Goal: Task Accomplishment & Management: Manage account settings

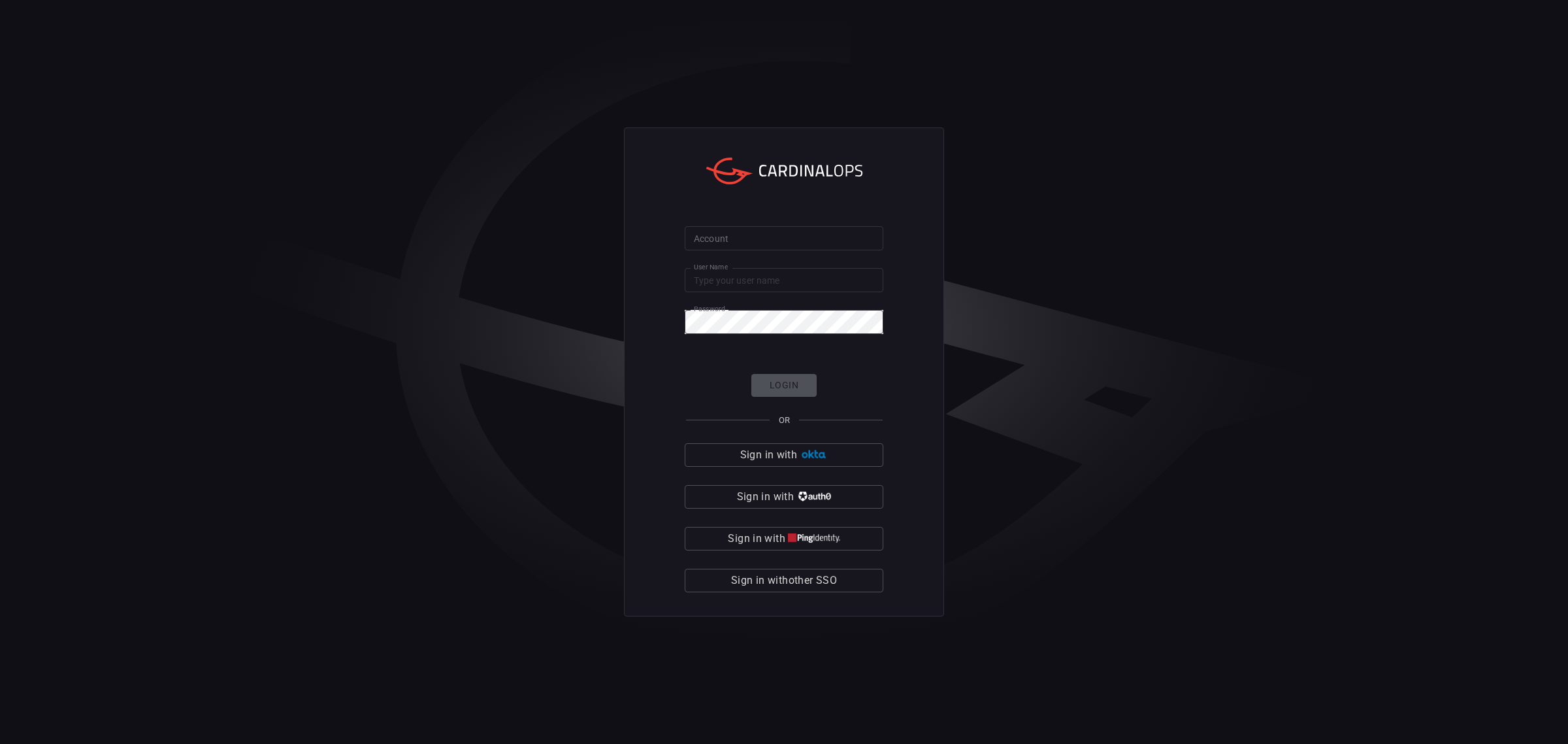
type input "[EMAIL_ADDRESS][DOMAIN_NAME]"
click at [797, 335] on form "Account Account User Name Yuto.Oishi@scsksecurity.co.jp User Name Password Pass…" at bounding box center [784, 409] width 199 height 366
click at [729, 233] on input "Account" at bounding box center [784, 239] width 199 height 24
type input "scsk-splunk01"
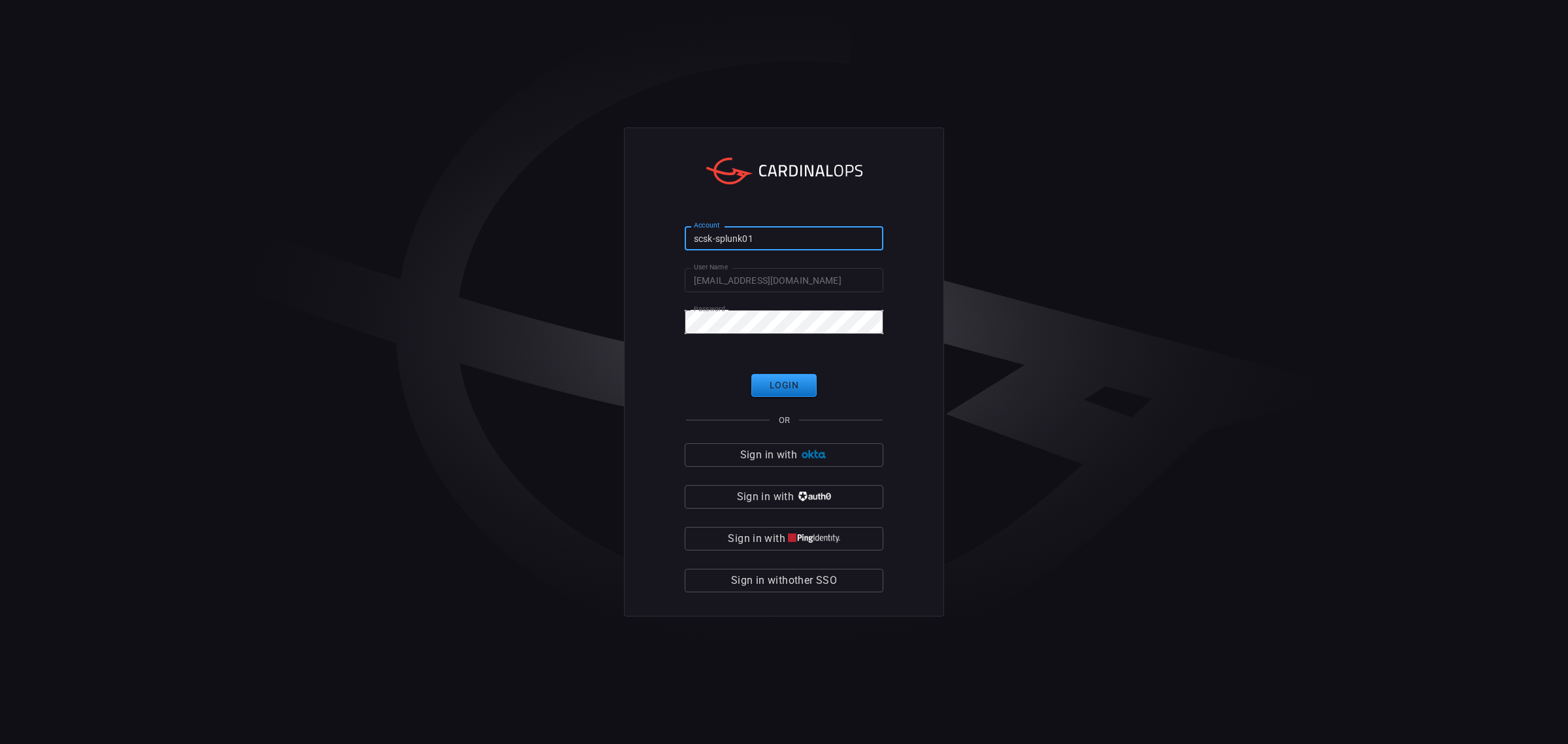
click button "Login" at bounding box center [784, 385] width 65 height 23
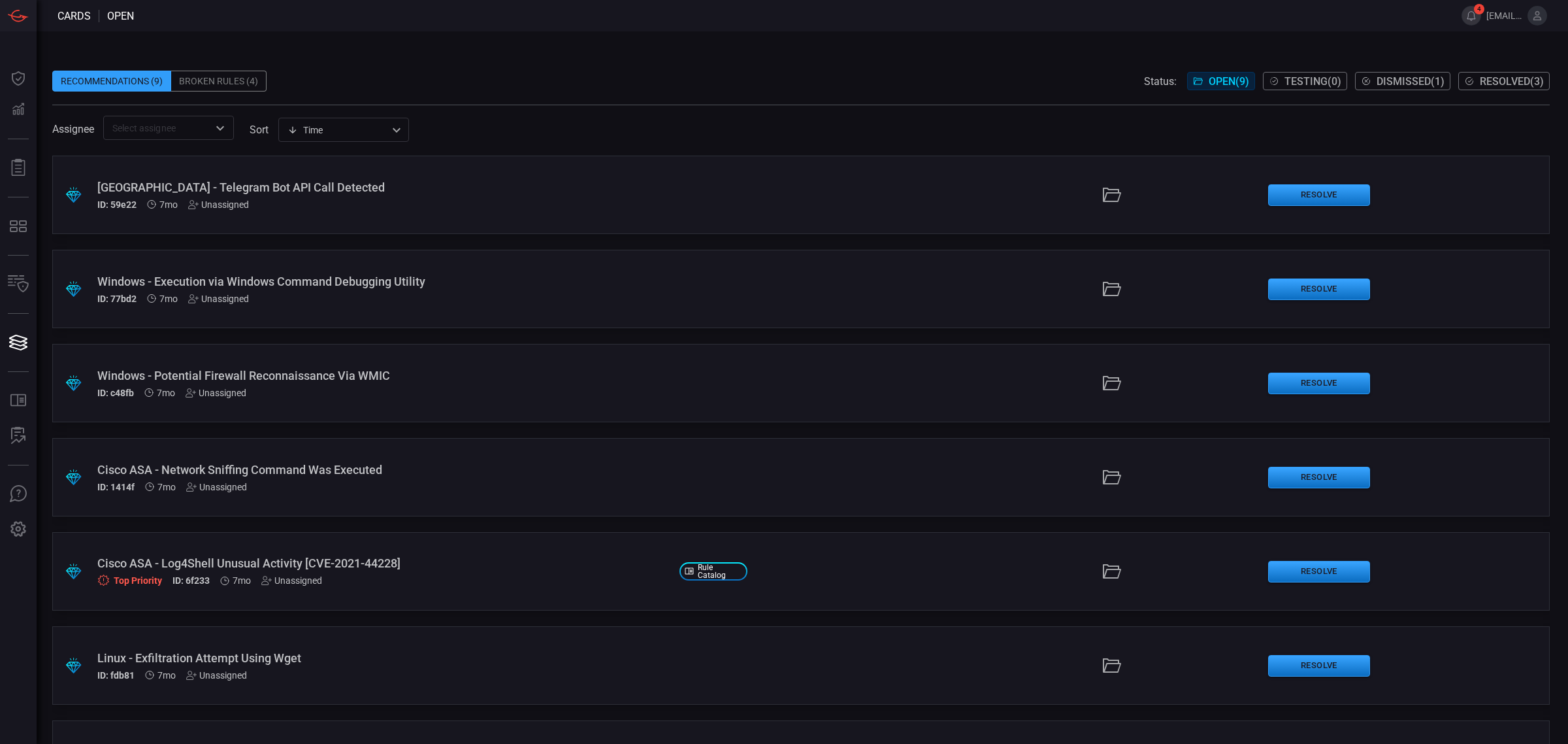
click at [1478, 15] on button "4" at bounding box center [1470, 16] width 20 height 20
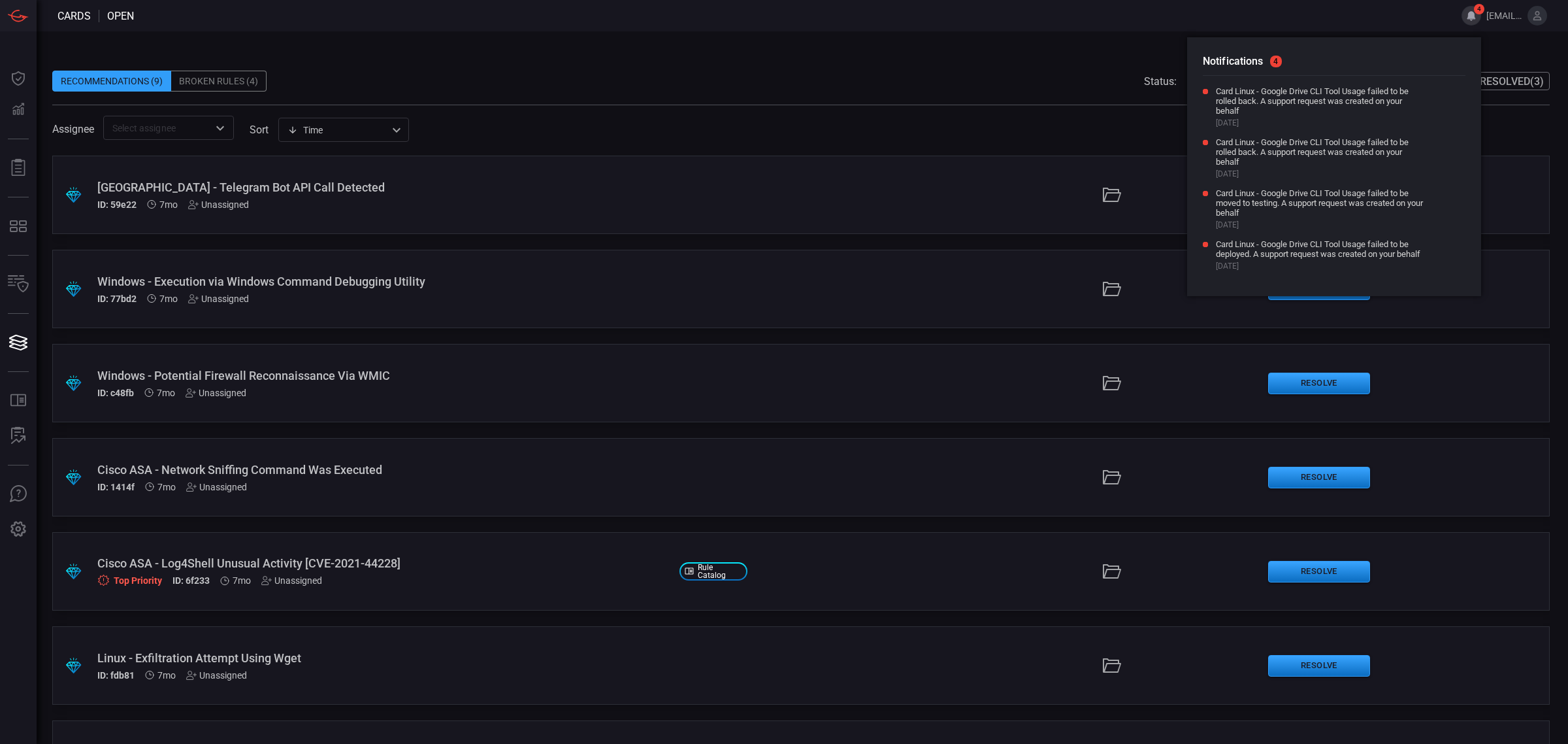
click at [1386, 17] on span at bounding box center [790, 16] width 1312 height 31
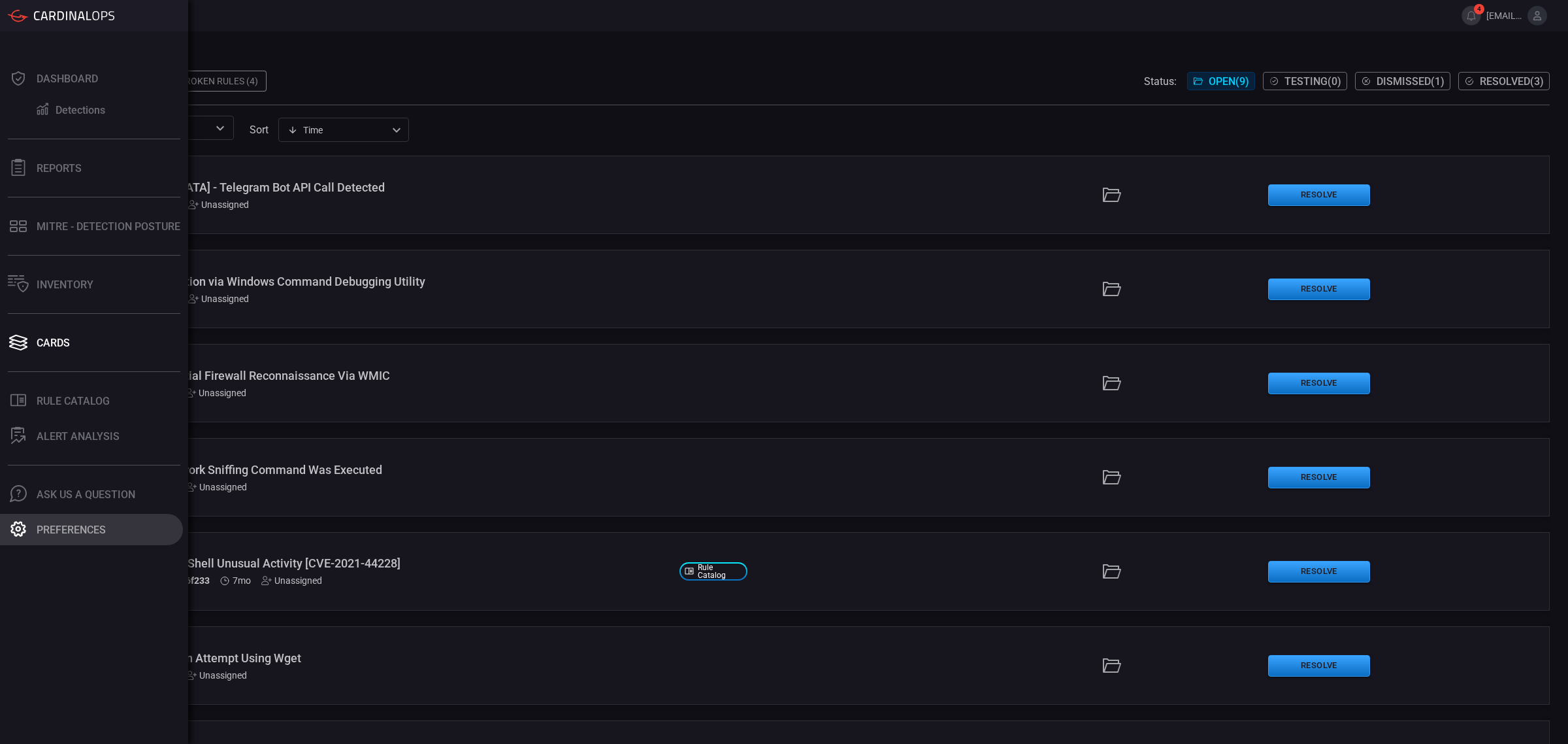
click at [48, 534] on div "Preferences" at bounding box center [71, 530] width 70 height 12
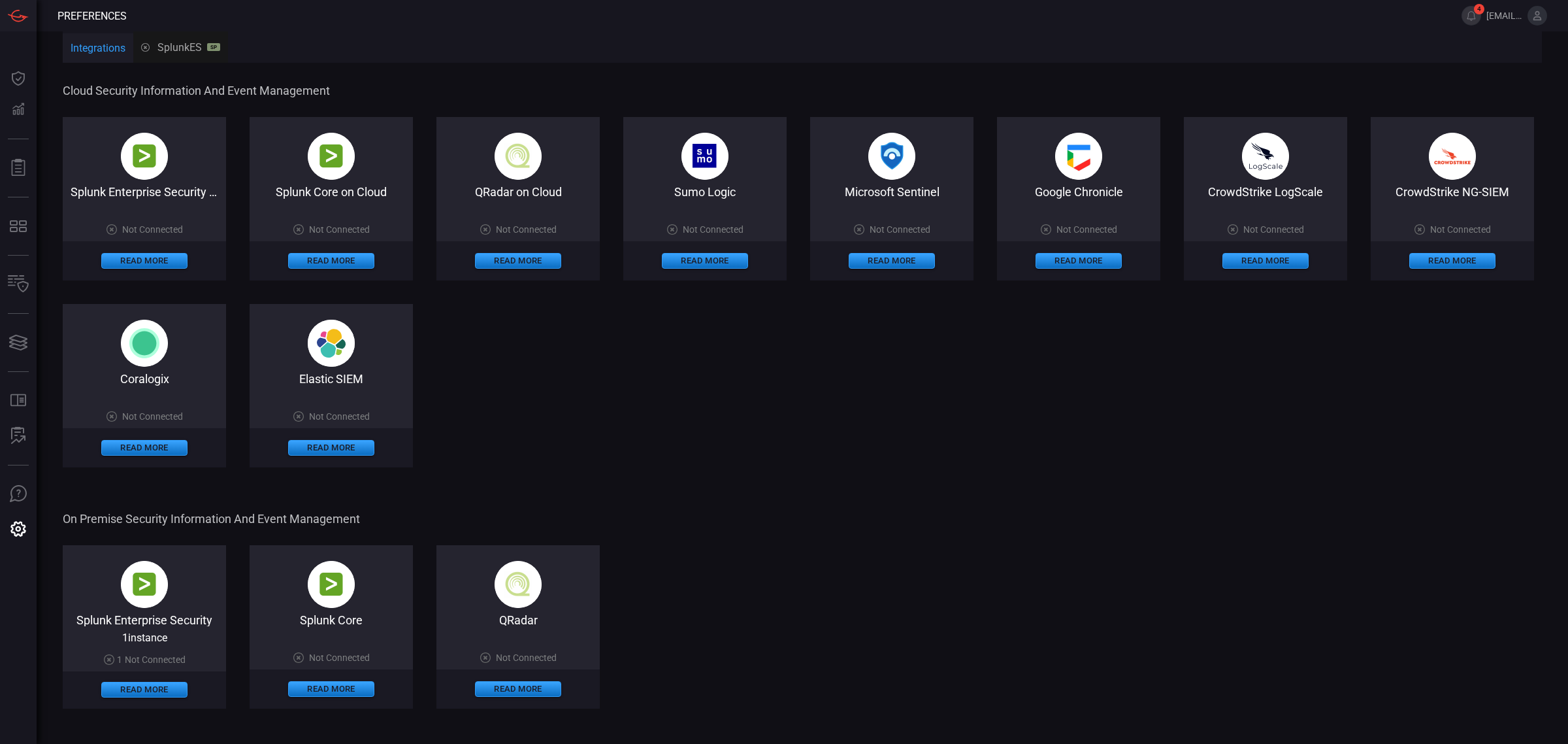
click at [1533, 11] on icon at bounding box center [1538, 16] width 12 height 12
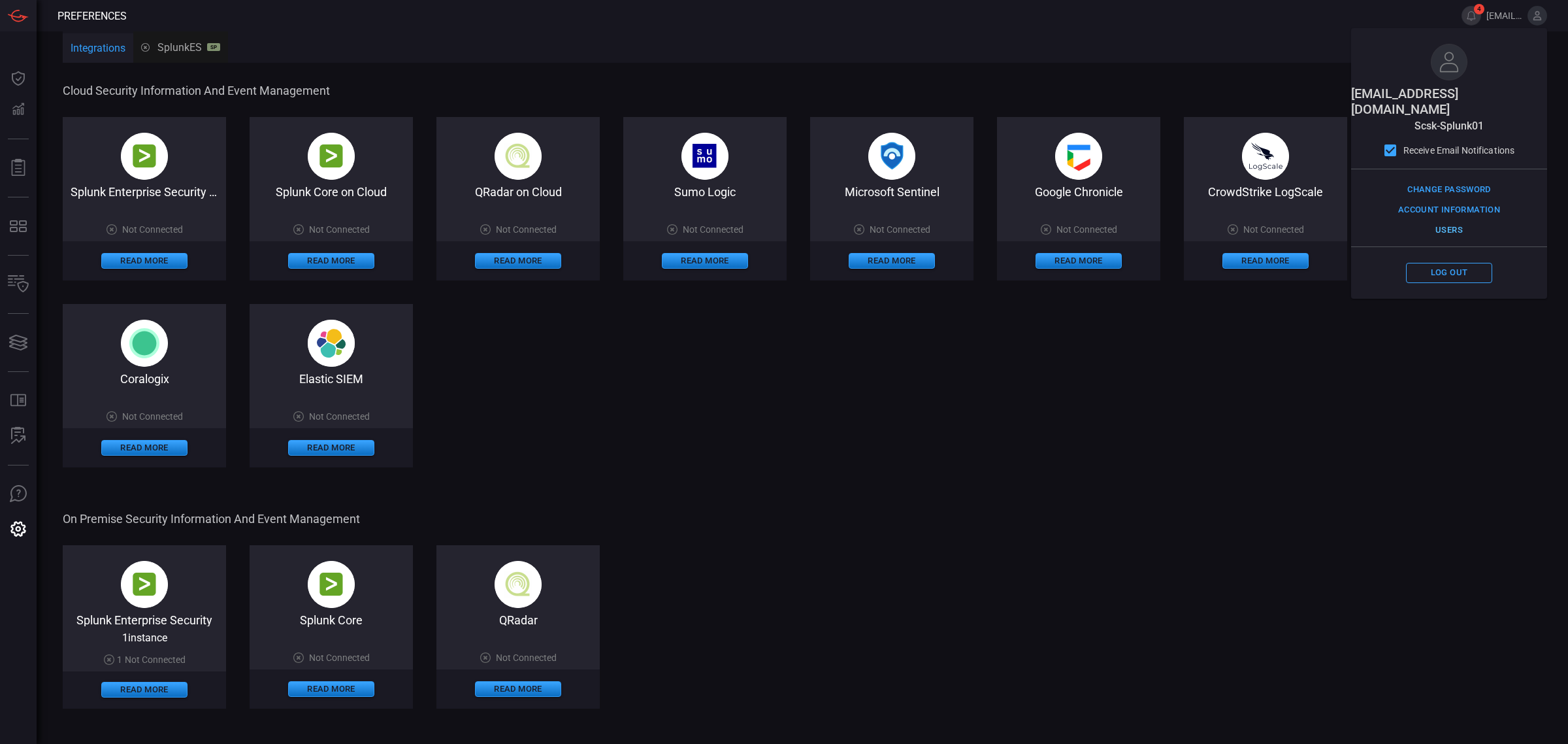
click at [1454, 220] on button "Users" at bounding box center [1449, 230] width 86 height 20
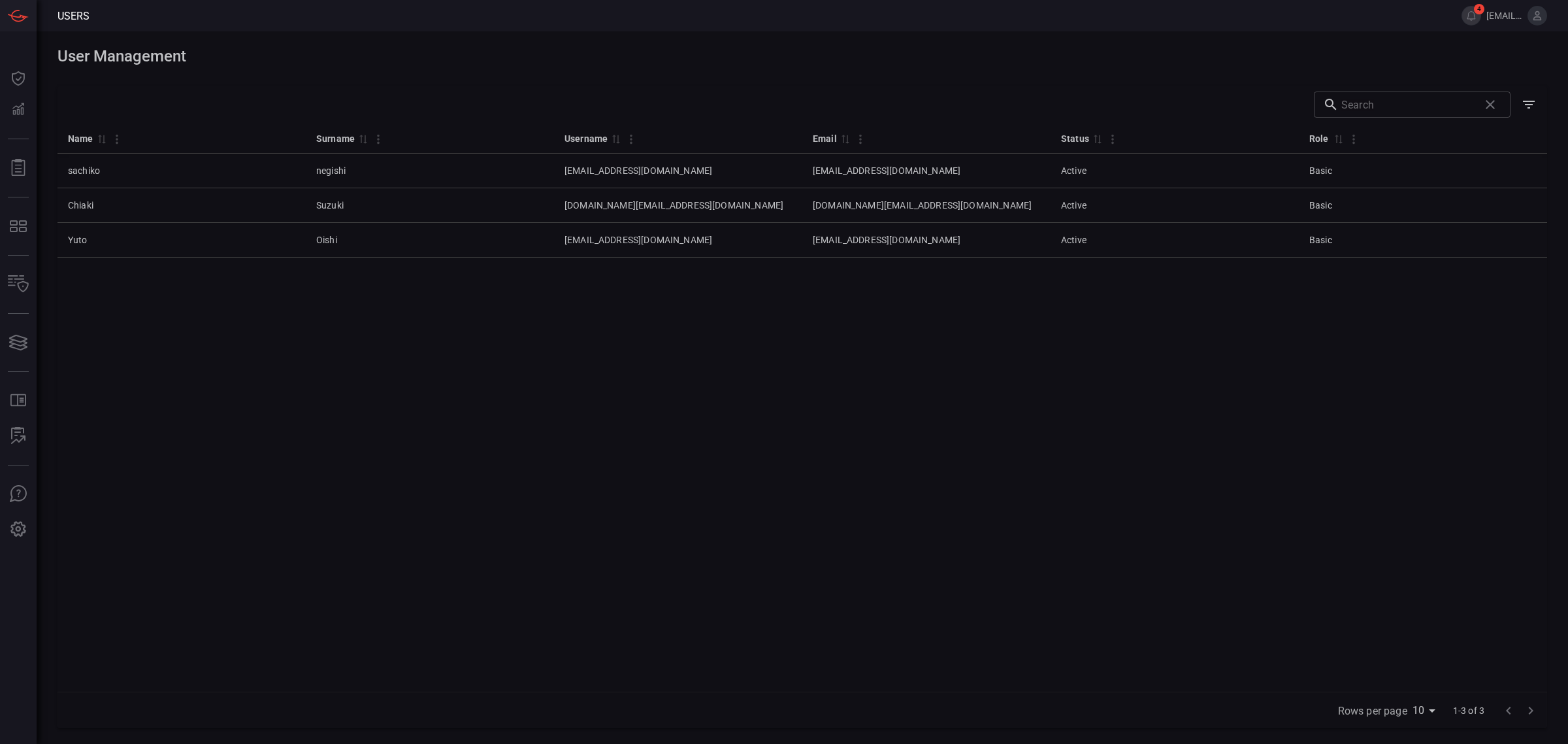
click at [324, 451] on div "Name 0 Surname 0 Username 0 Email 0 Status 0 Role 0 sachiko negishi sachiko.neg…" at bounding box center [802, 407] width 1490 height 569
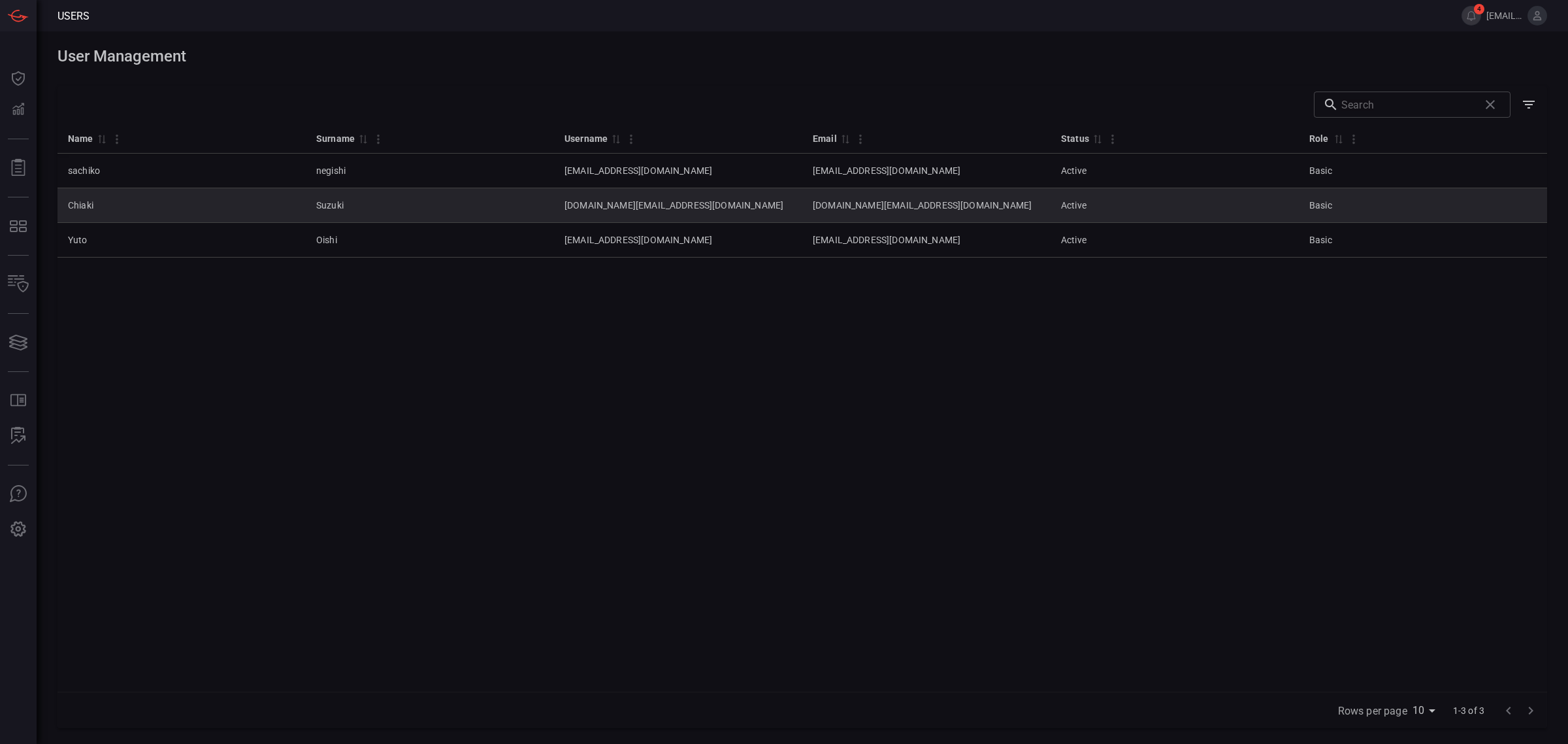
click at [306, 205] on td "Suzuki" at bounding box center [429, 206] width 248 height 35
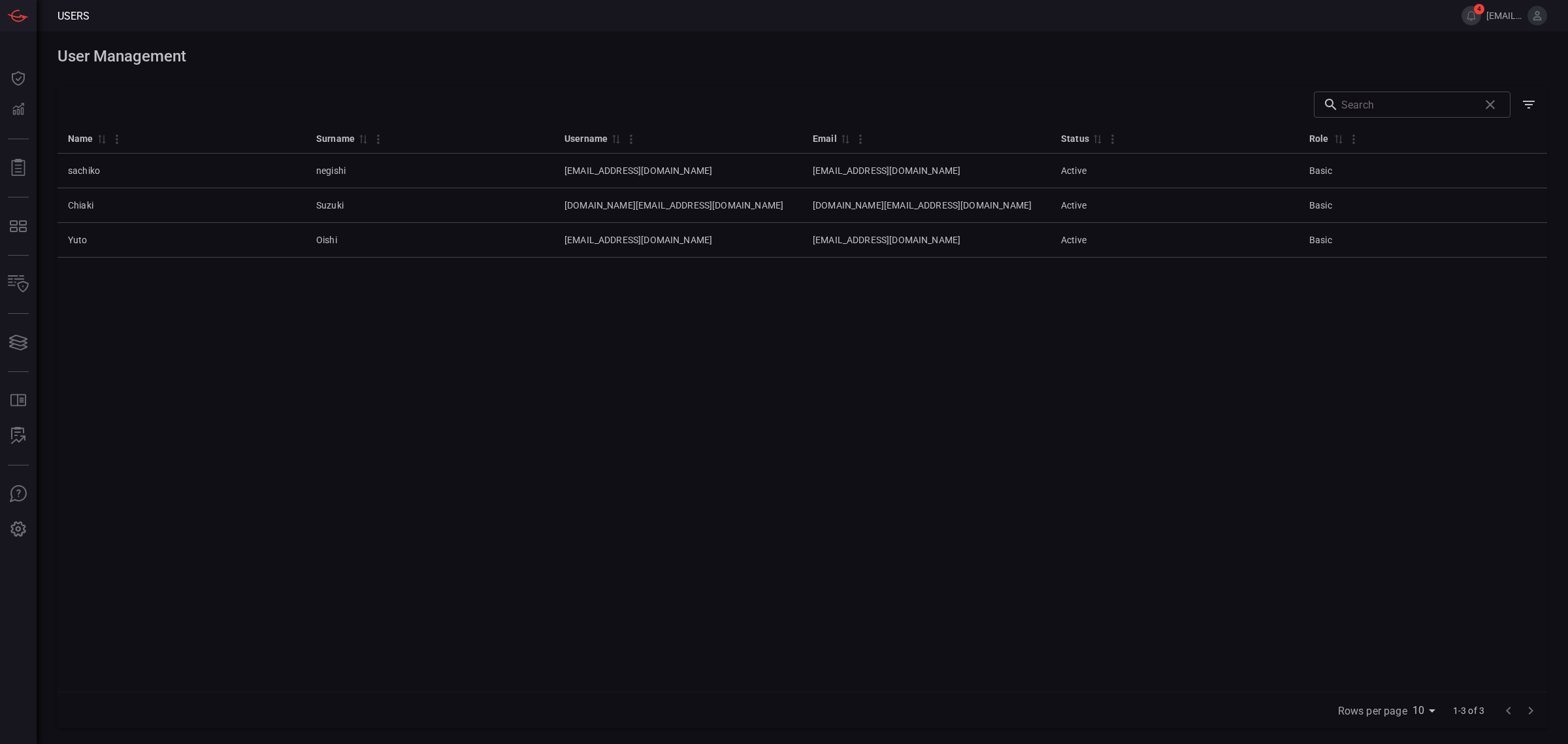
click at [1533, 12] on icon at bounding box center [1538, 16] width 12 height 12
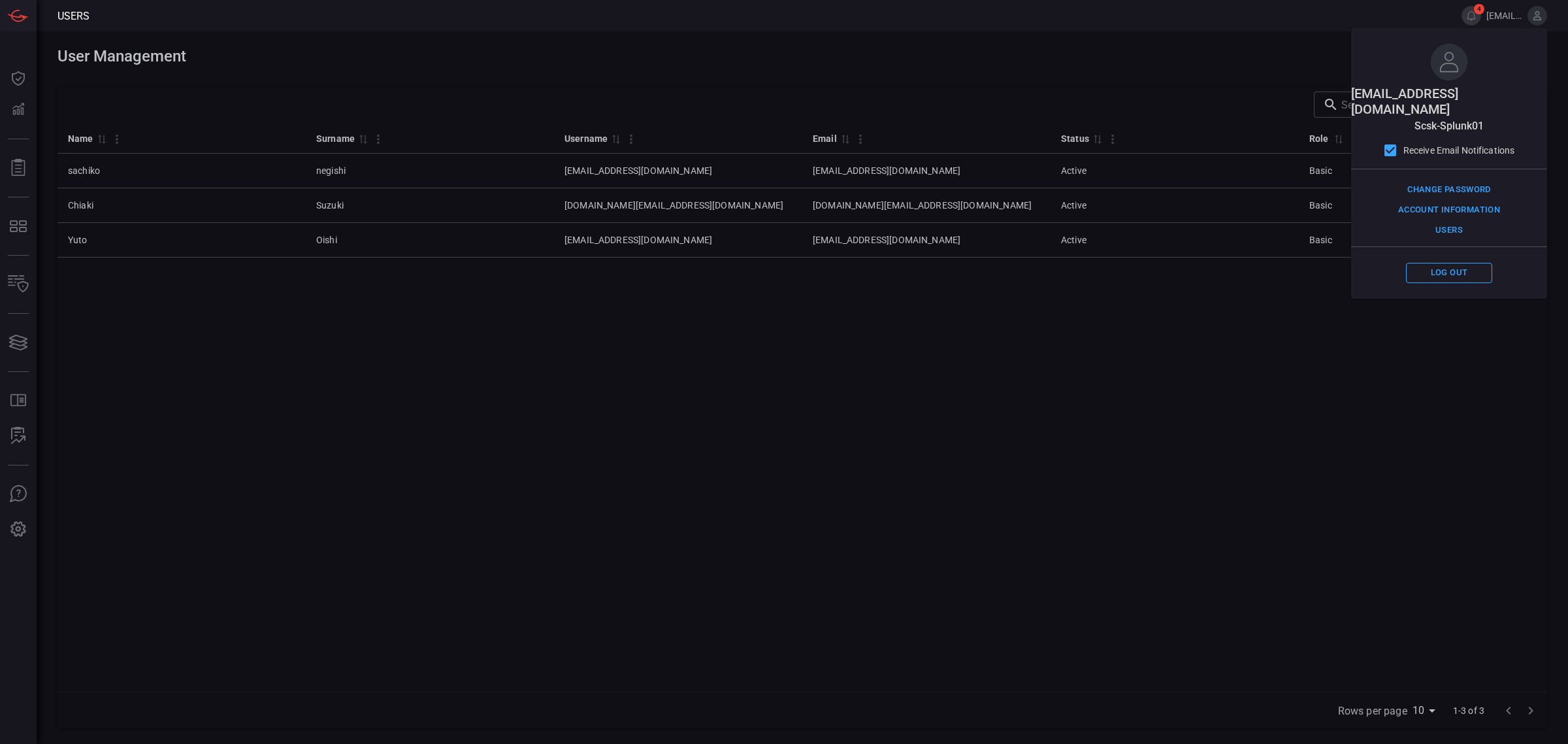
click at [1216, 403] on div "Name 0 Surname 0 Username 0 Email 0 Status 0 Role 0 sachiko negishi sachiko.neg…" at bounding box center [802, 407] width 1490 height 569
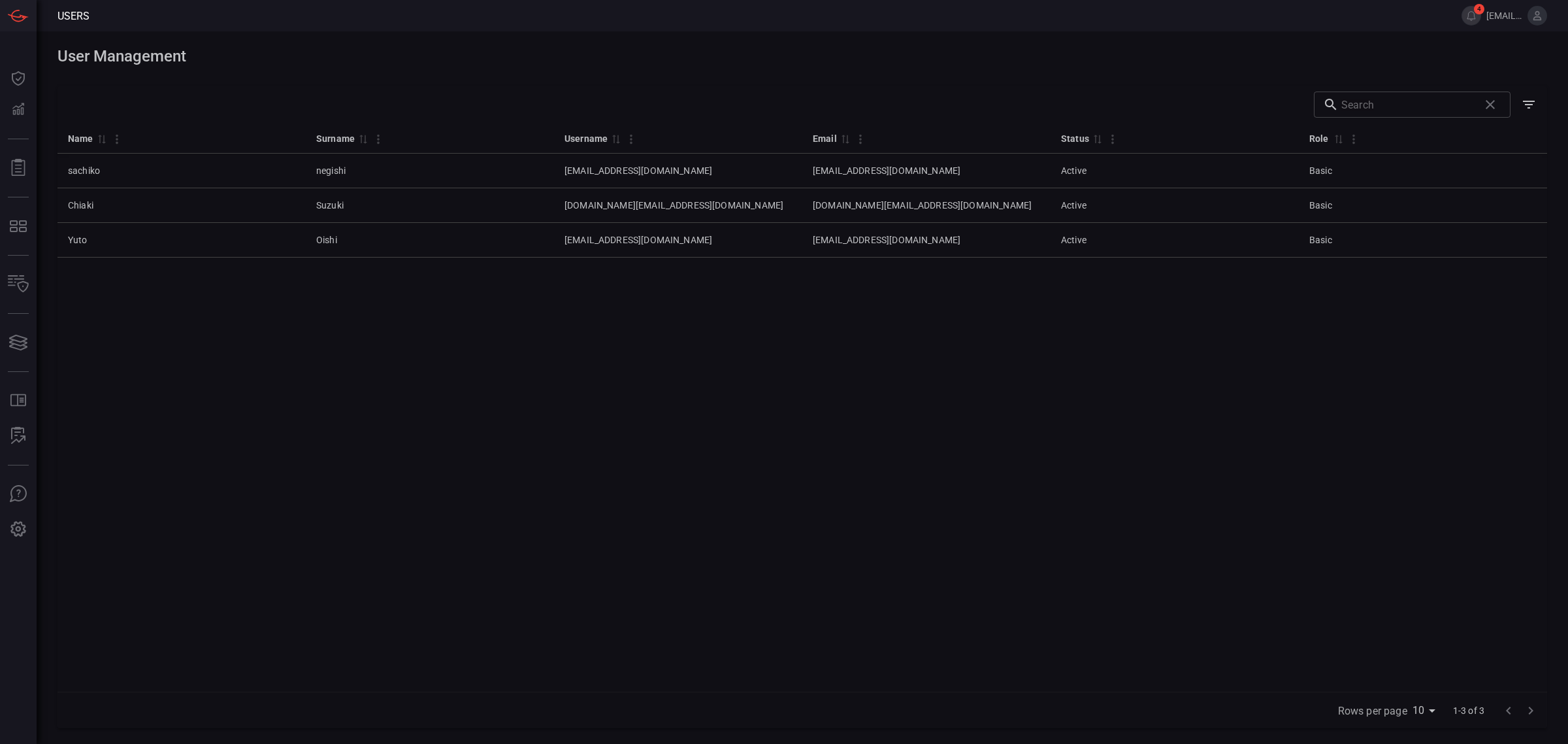
click at [459, 423] on div "Name 0 Surname 0 Username 0 Email 0 Status 0 Role 0 sachiko negishi sachiko.neg…" at bounding box center [802, 407] width 1490 height 569
drag, startPoint x: 805, startPoint y: 458, endPoint x: 624, endPoint y: 340, distance: 216.1
click at [624, 340] on div "Name 0 Surname 0 Username 0 Email 0 Status 0 Role 0 sachiko negishi sachiko.neg…" at bounding box center [802, 407] width 1490 height 569
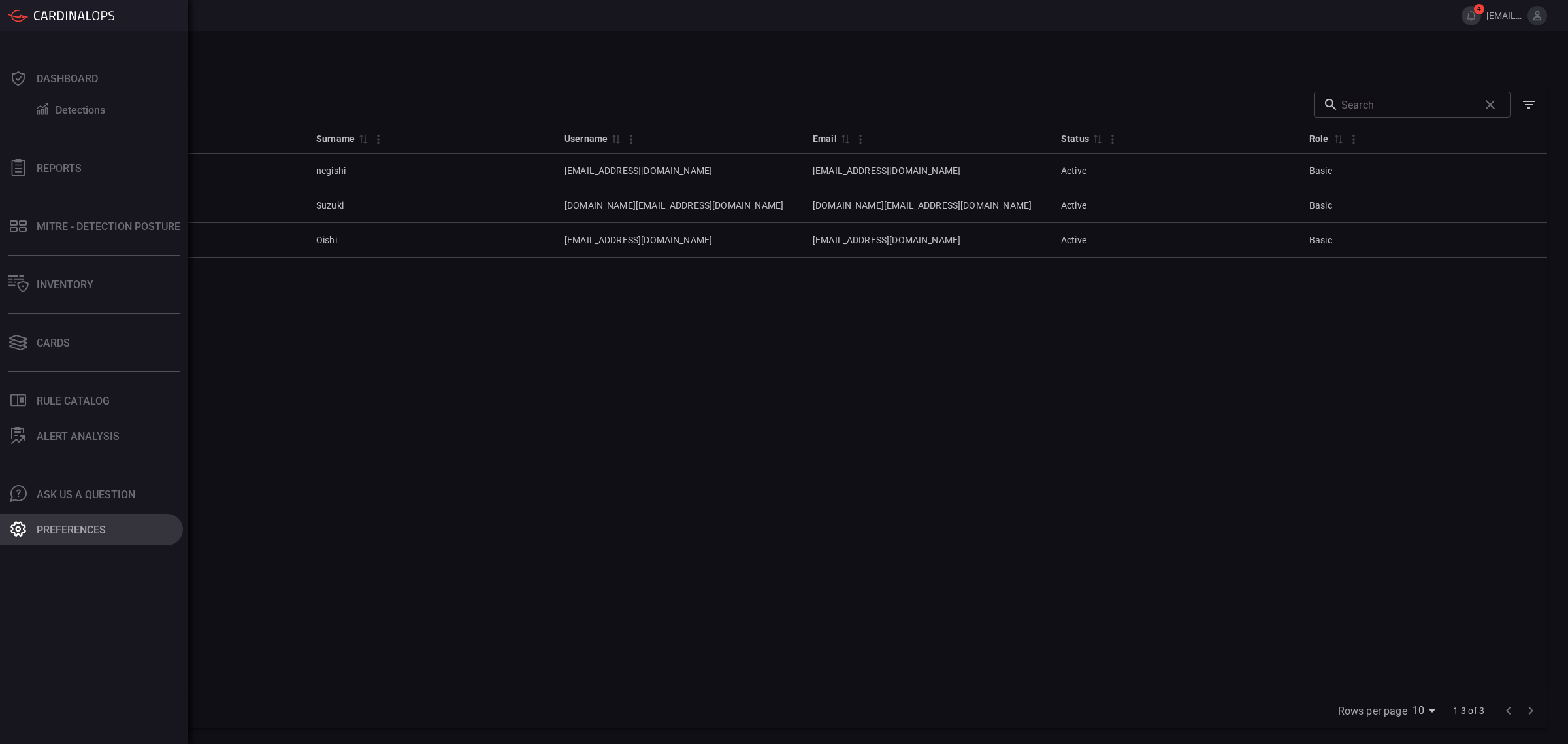
click at [37, 521] on button "Preferences" at bounding box center [91, 530] width 183 height 31
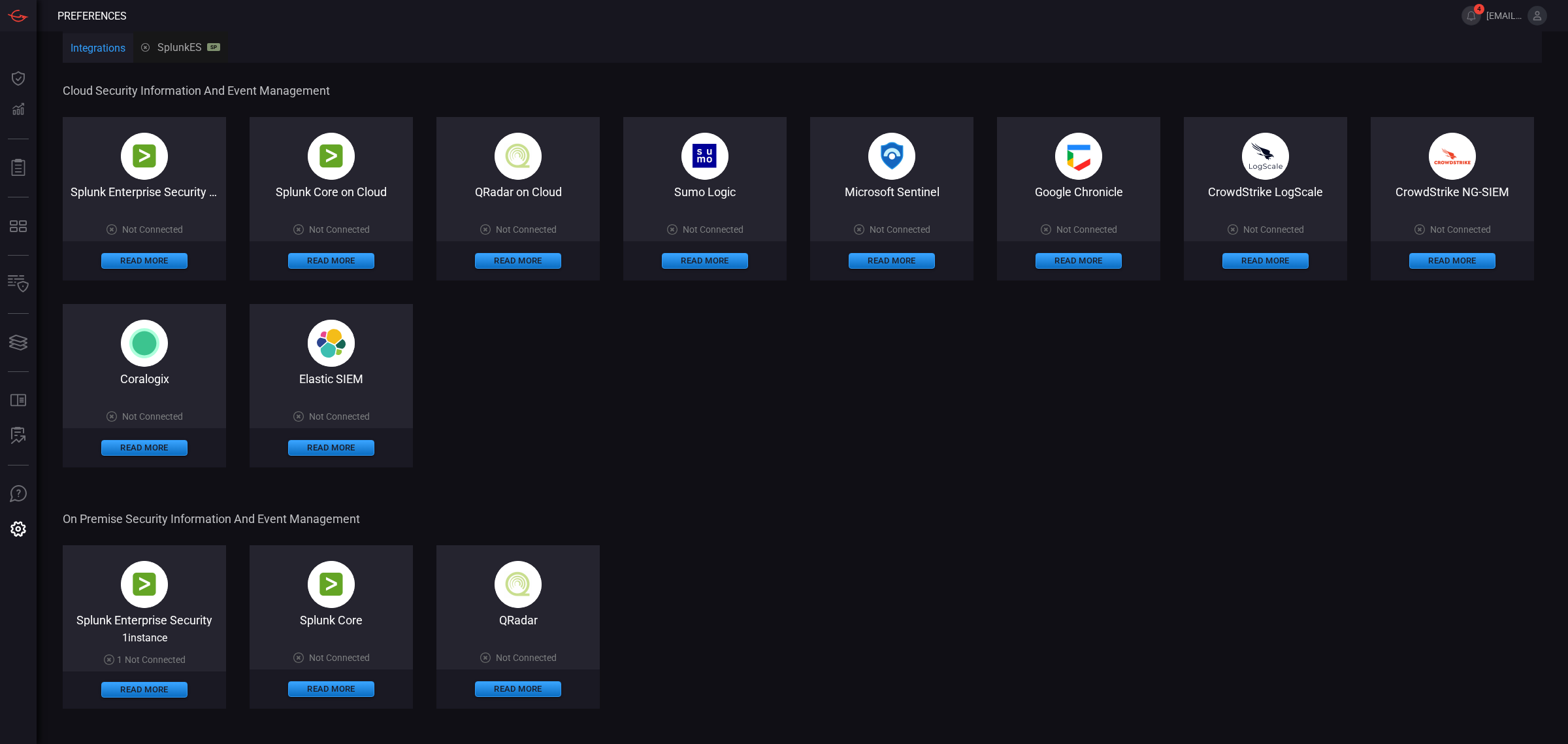
click at [1511, 14] on span "[EMAIL_ADDRESS][DOMAIN_NAME]" at bounding box center [1504, 16] width 36 height 10
click at [1499, 15] on span "[EMAIL_ADDRESS][DOMAIN_NAME]" at bounding box center [1504, 16] width 36 height 10
click at [1471, 18] on button "4" at bounding box center [1470, 16] width 20 height 20
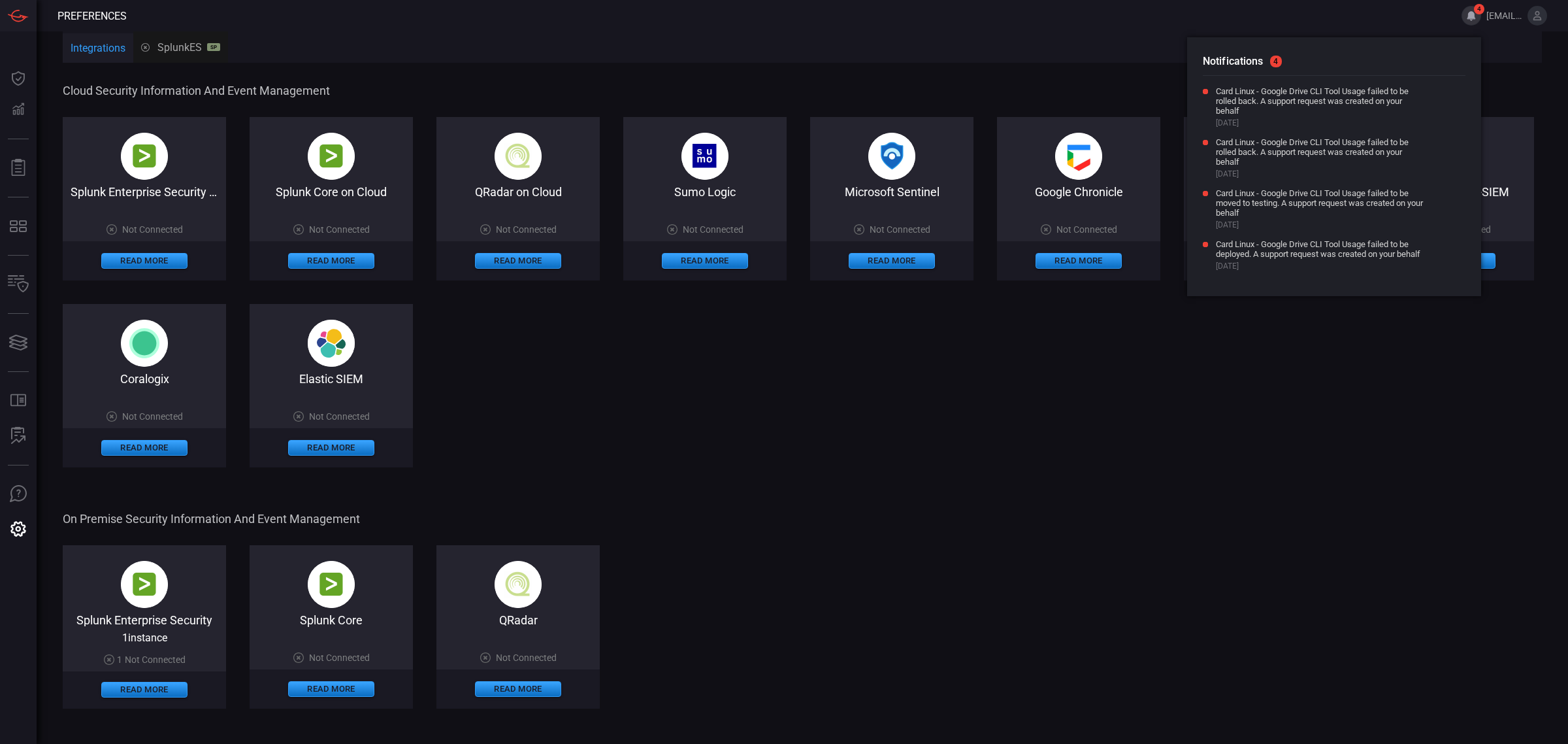
click at [1508, 18] on span "[EMAIL_ADDRESS][DOMAIN_NAME]" at bounding box center [1504, 16] width 36 height 10
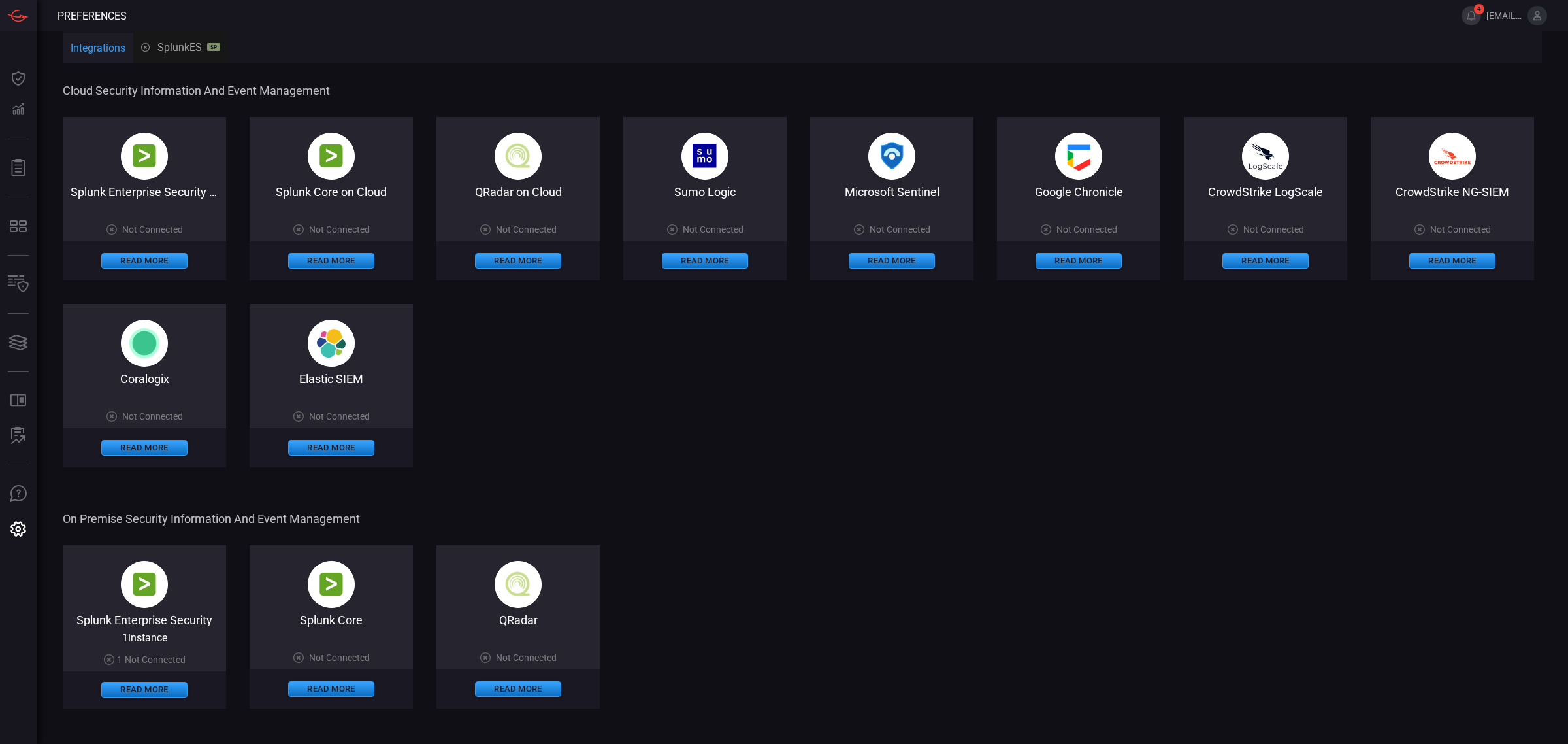
click at [1548, 11] on span at bounding box center [1558, 16] width 21 height 31
click at [1543, 15] on icon at bounding box center [1538, 16] width 12 height 12
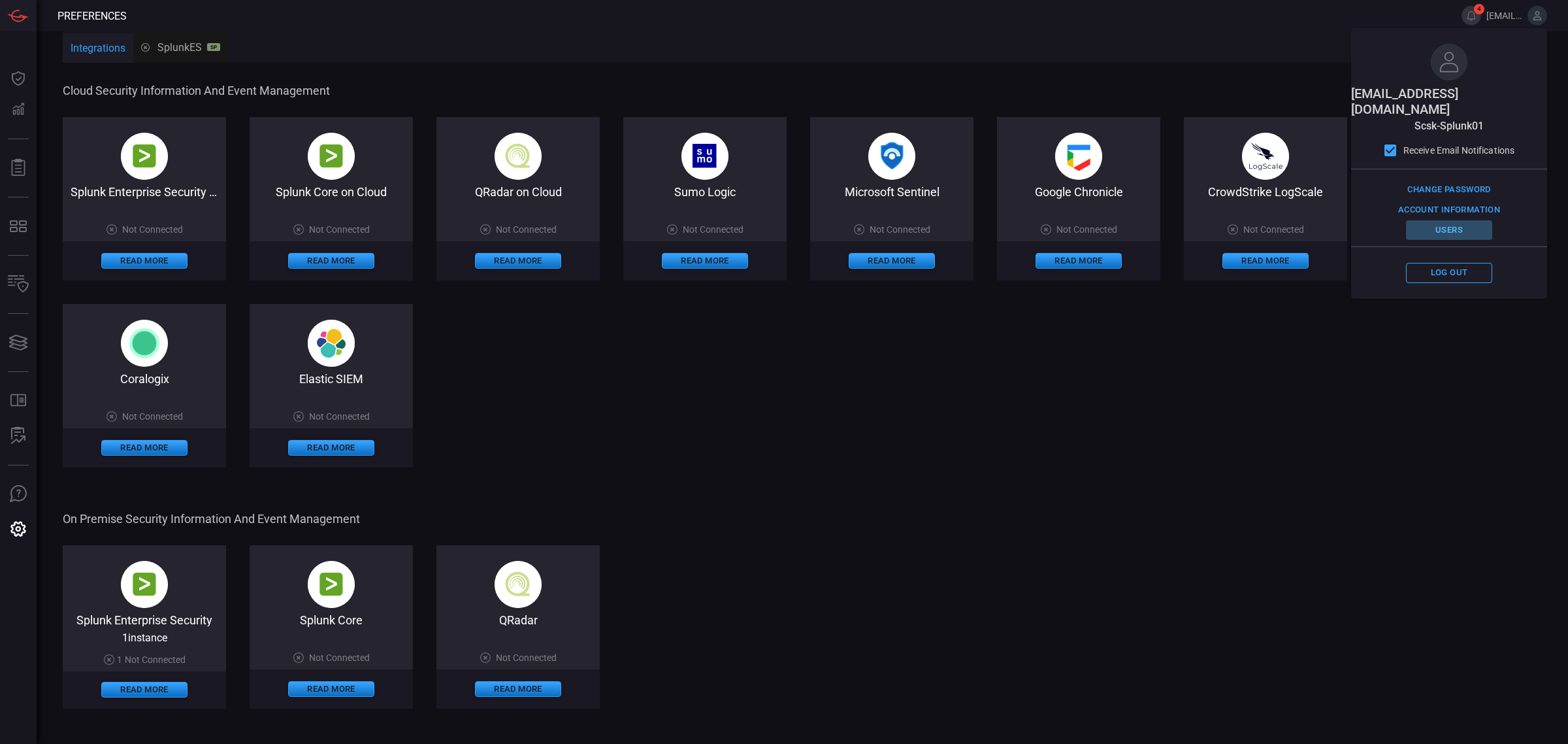
click at [1445, 220] on button "Users" at bounding box center [1449, 230] width 86 height 20
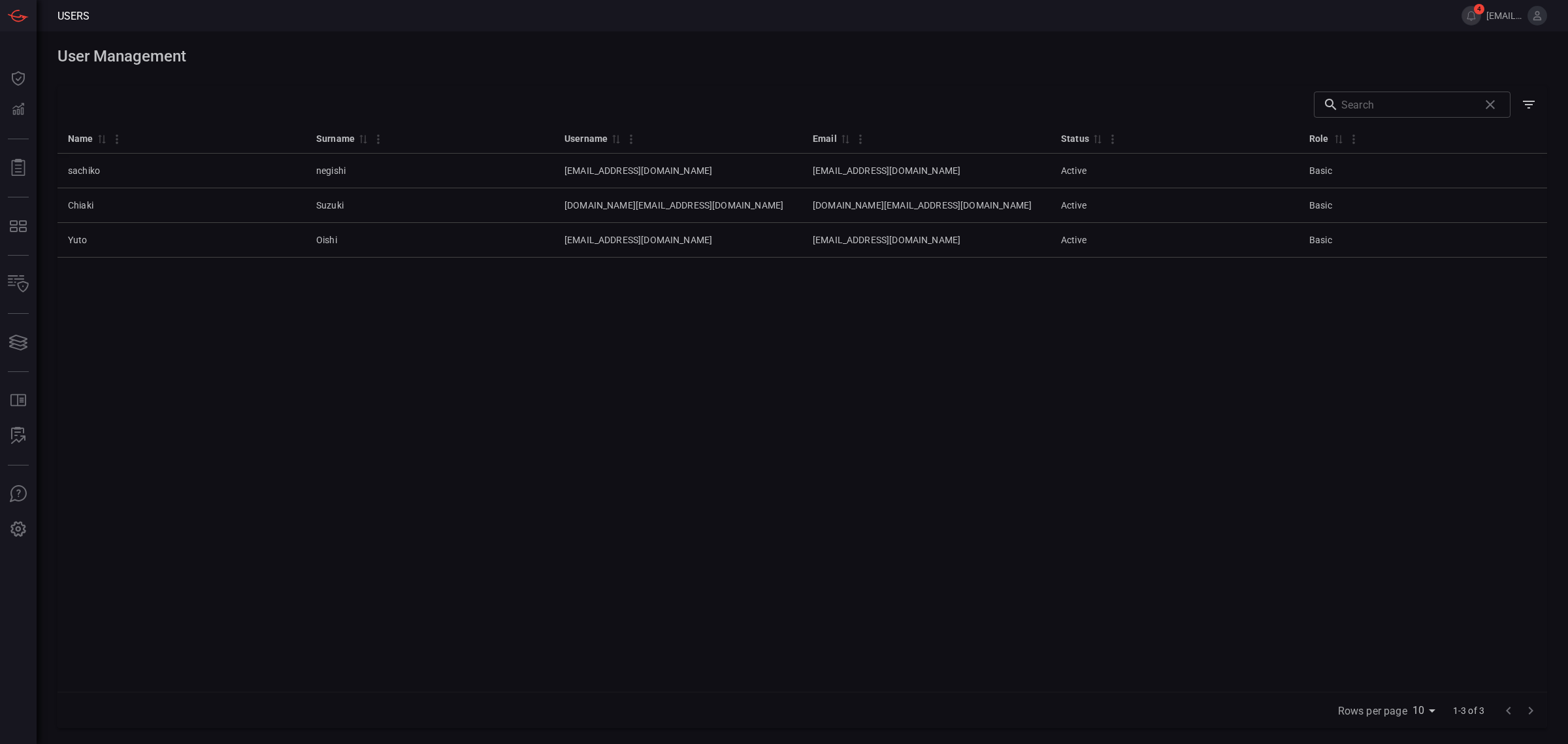
click at [1268, 381] on div "Name 0 Surname 0 Username 0 Email 0 Status 0 Role 0 sachiko negishi sachiko.neg…" at bounding box center [802, 407] width 1490 height 569
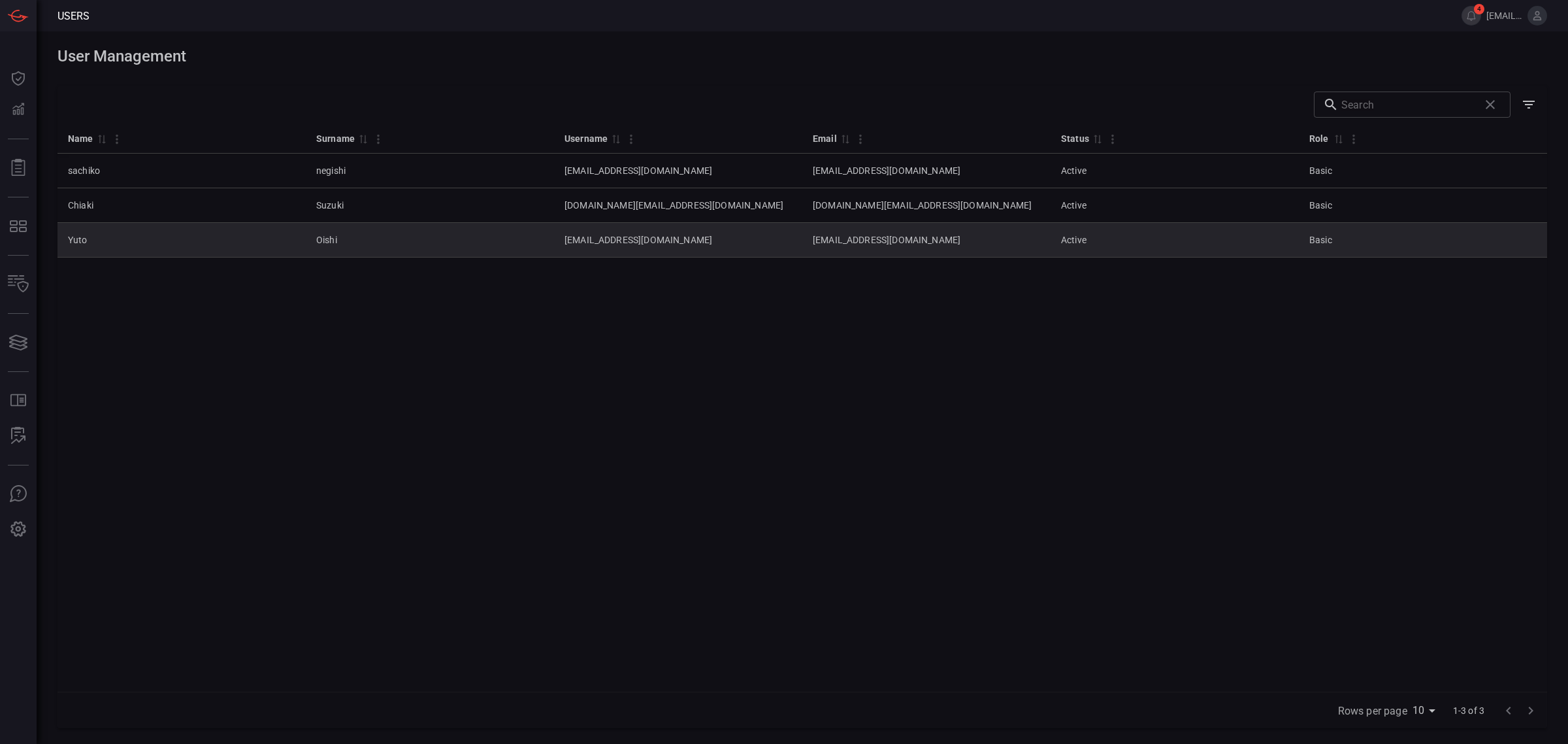
click at [828, 240] on td "[EMAIL_ADDRESS][DOMAIN_NAME]" at bounding box center [925, 240] width 248 height 35
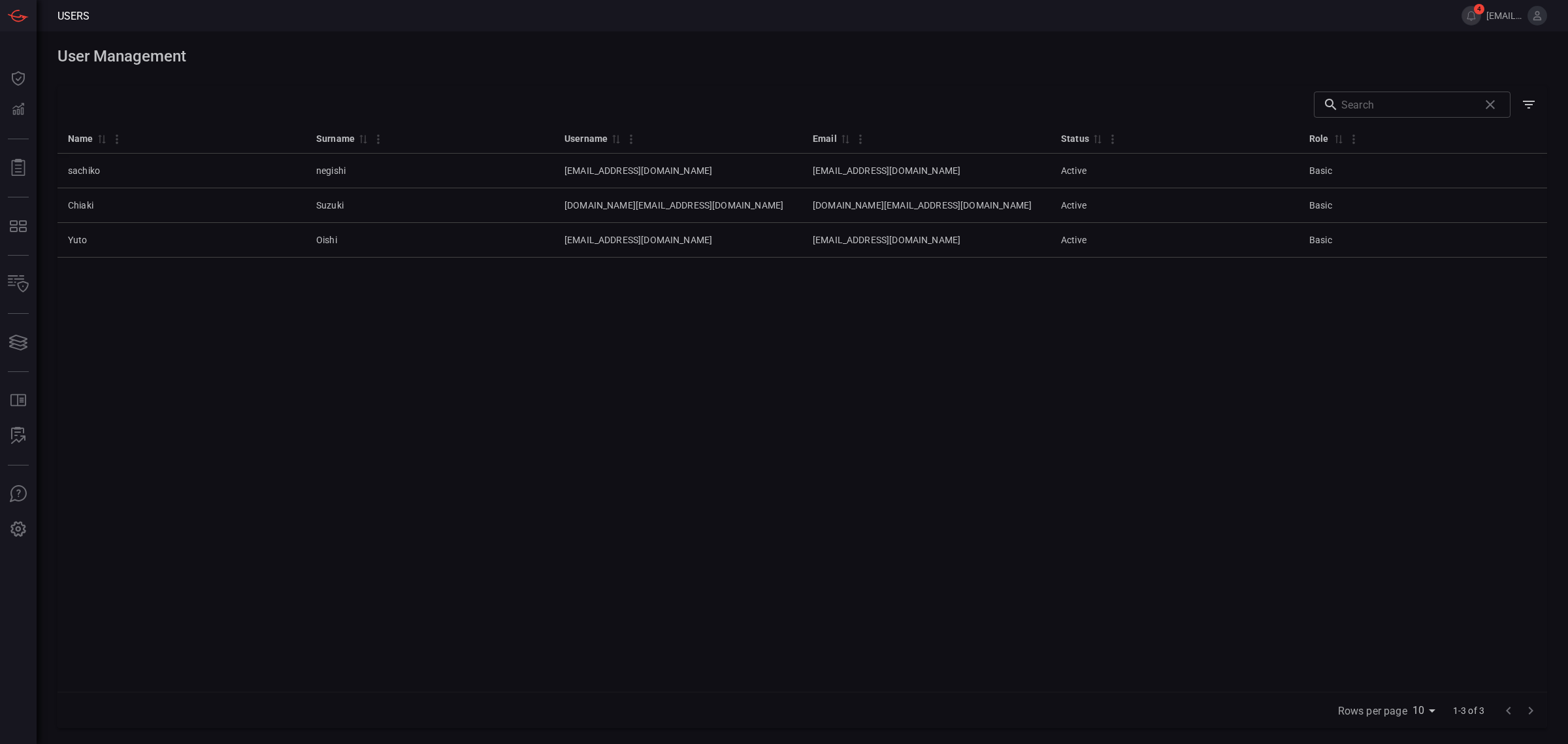
drag, startPoint x: 670, startPoint y: 335, endPoint x: 616, endPoint y: 371, distance: 64.9
click at [616, 371] on div "Name 0 Surname 0 Username 0 Email 0 Status 0 Role 0 sachiko negishi sachiko.neg…" at bounding box center [802, 407] width 1490 height 569
click at [1536, 20] on icon at bounding box center [1538, 16] width 9 height 10
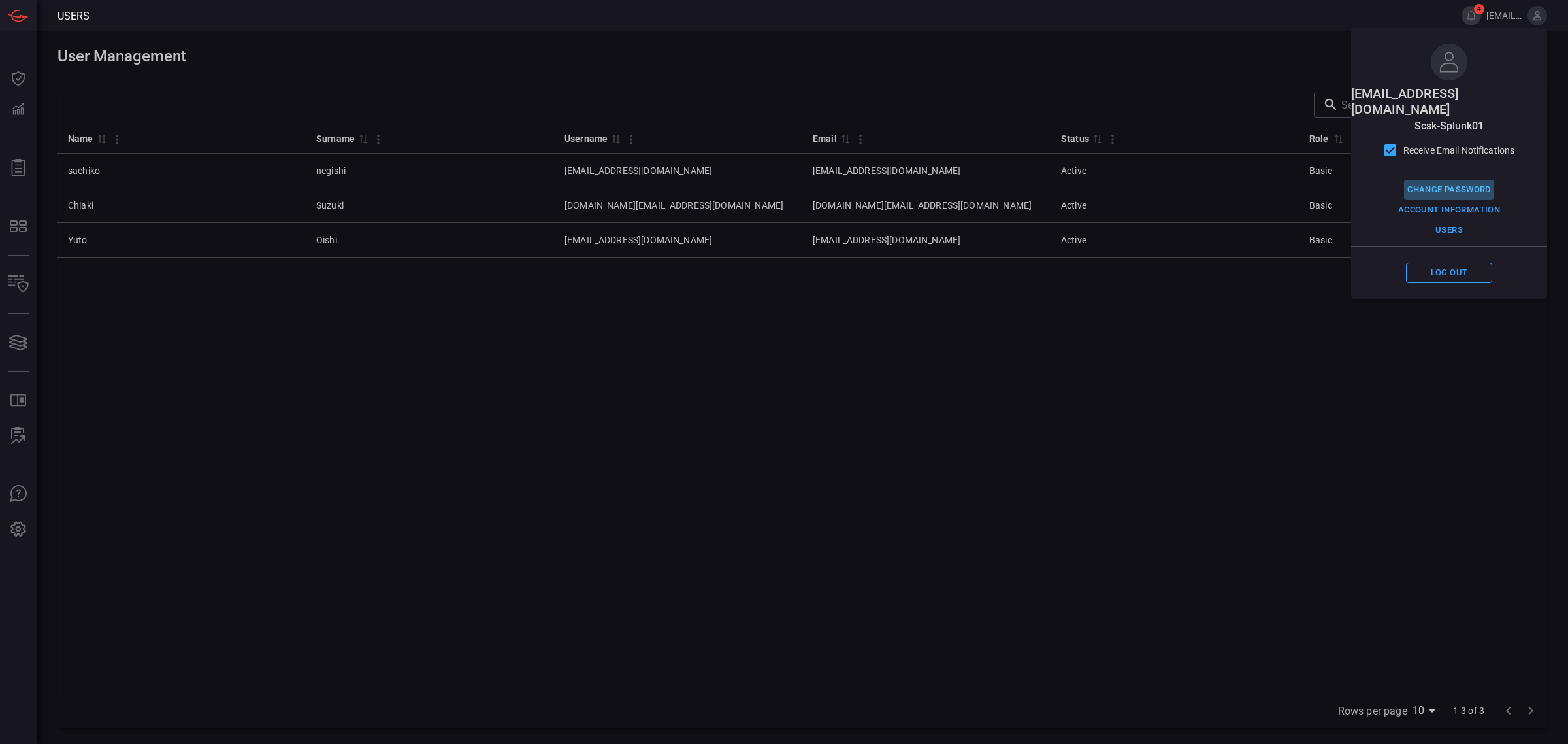
click at [1450, 179] on button "Change Password" at bounding box center [1449, 189] width 91 height 20
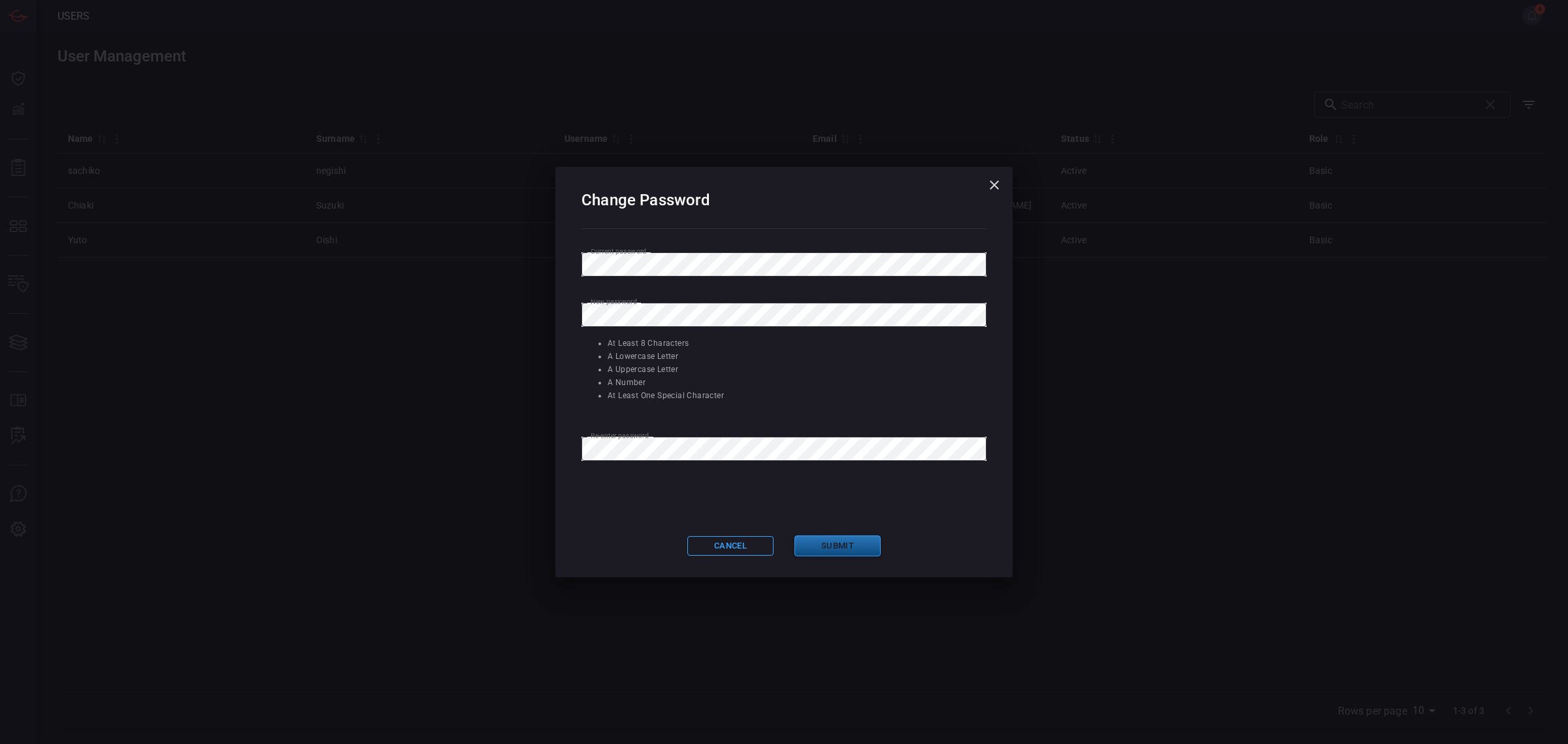
click at [825, 551] on button "Submit" at bounding box center [837, 546] width 86 height 22
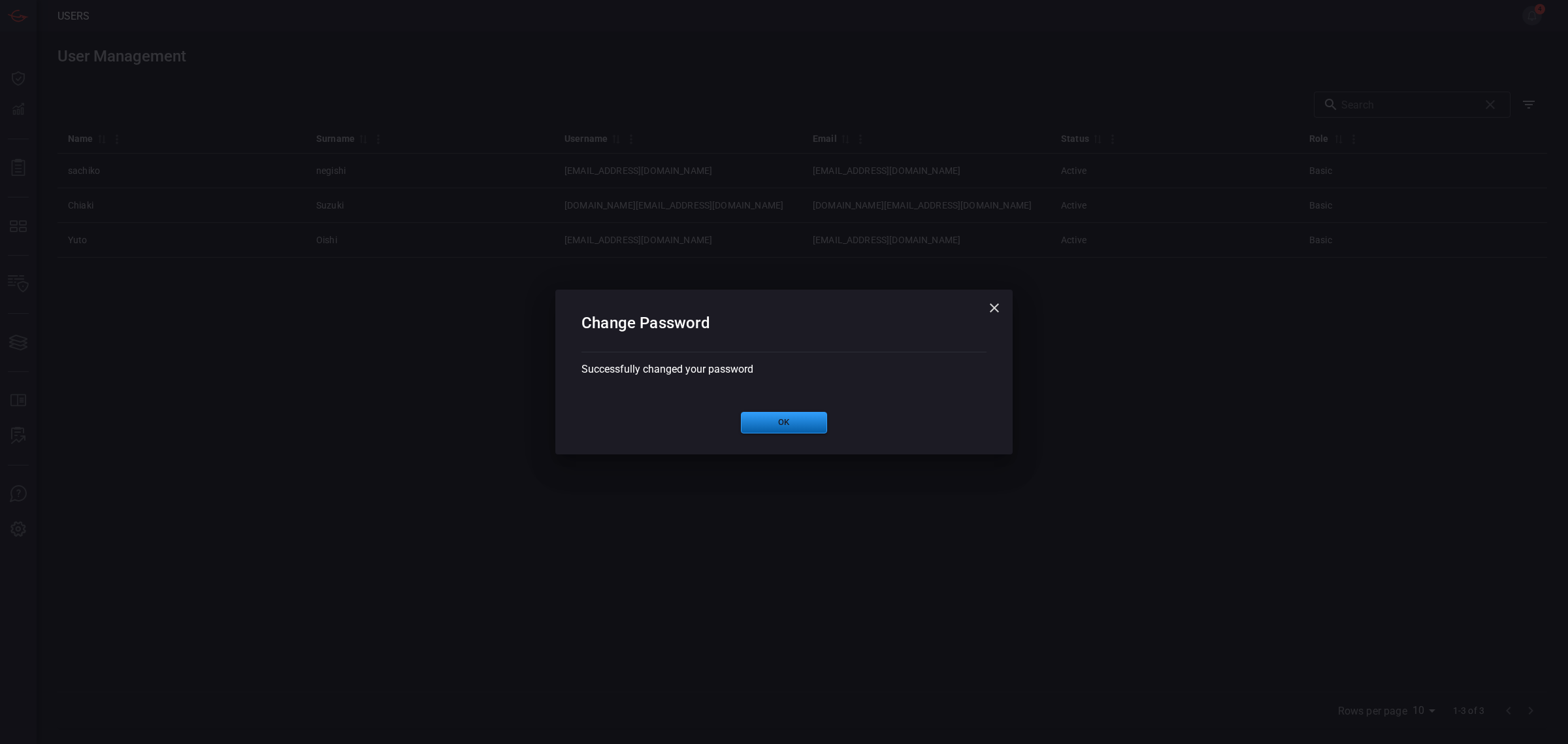
click at [809, 429] on button "Ok" at bounding box center [784, 423] width 86 height 22
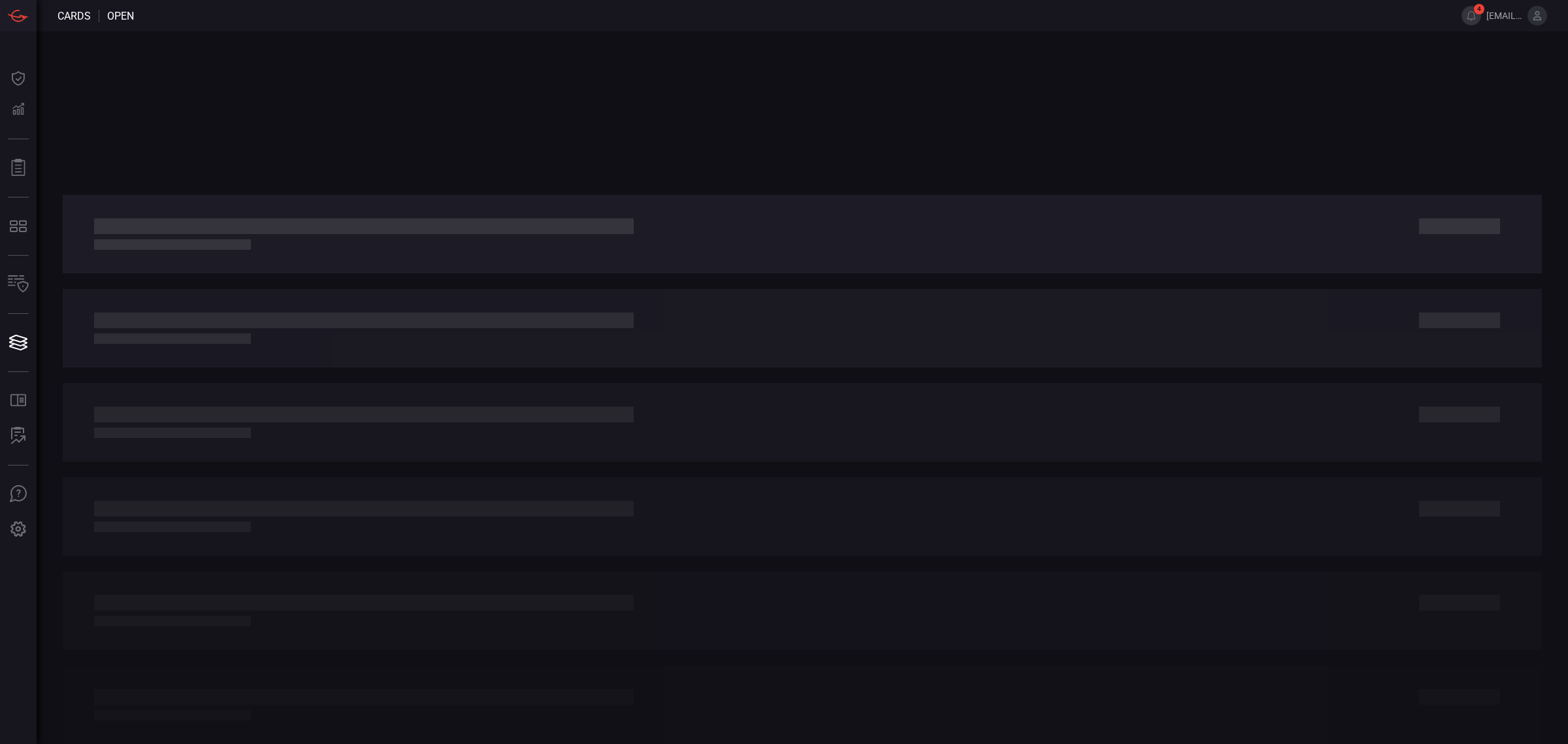
click at [1547, 18] on span at bounding box center [1558, 16] width 21 height 31
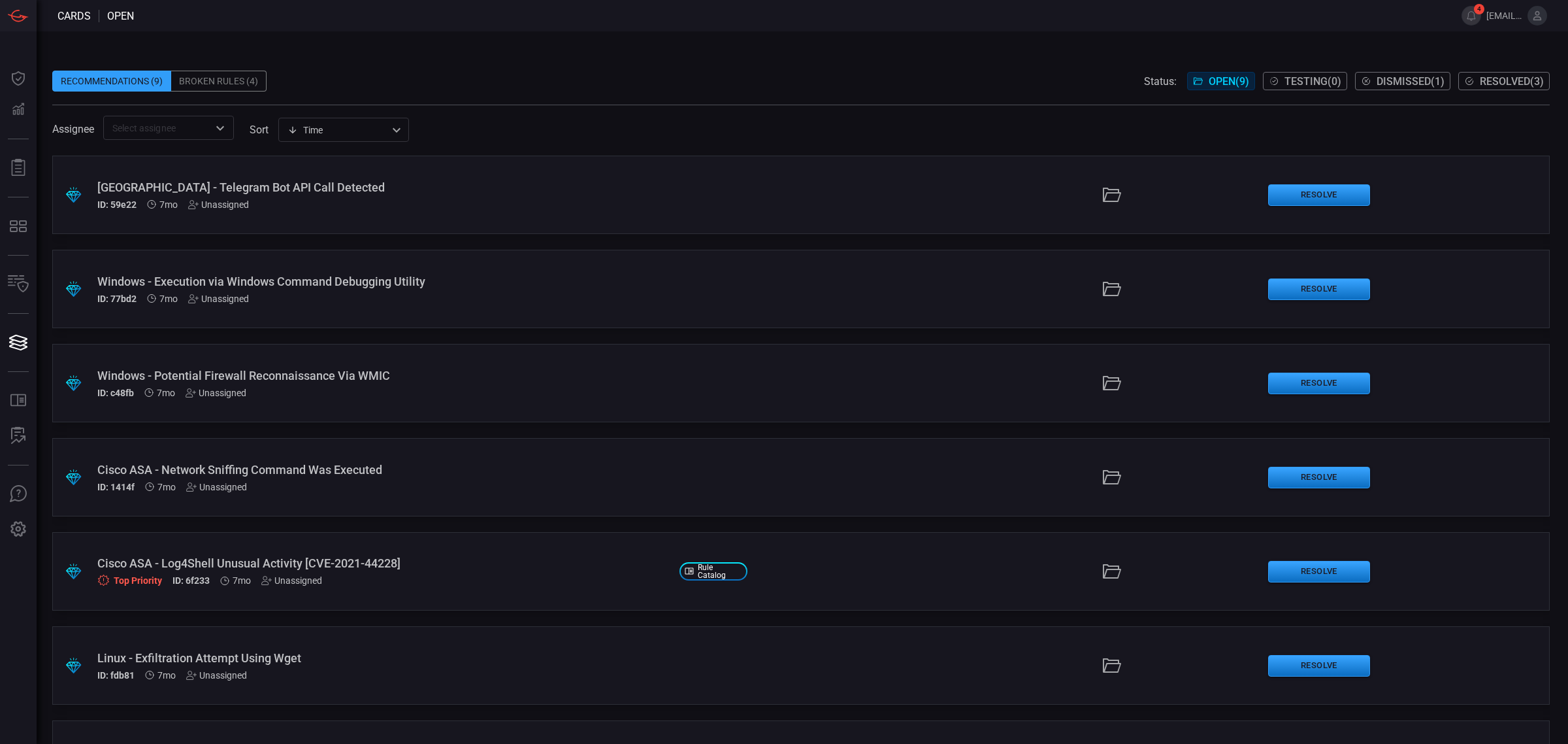
click at [1537, 18] on icon at bounding box center [1538, 16] width 12 height 12
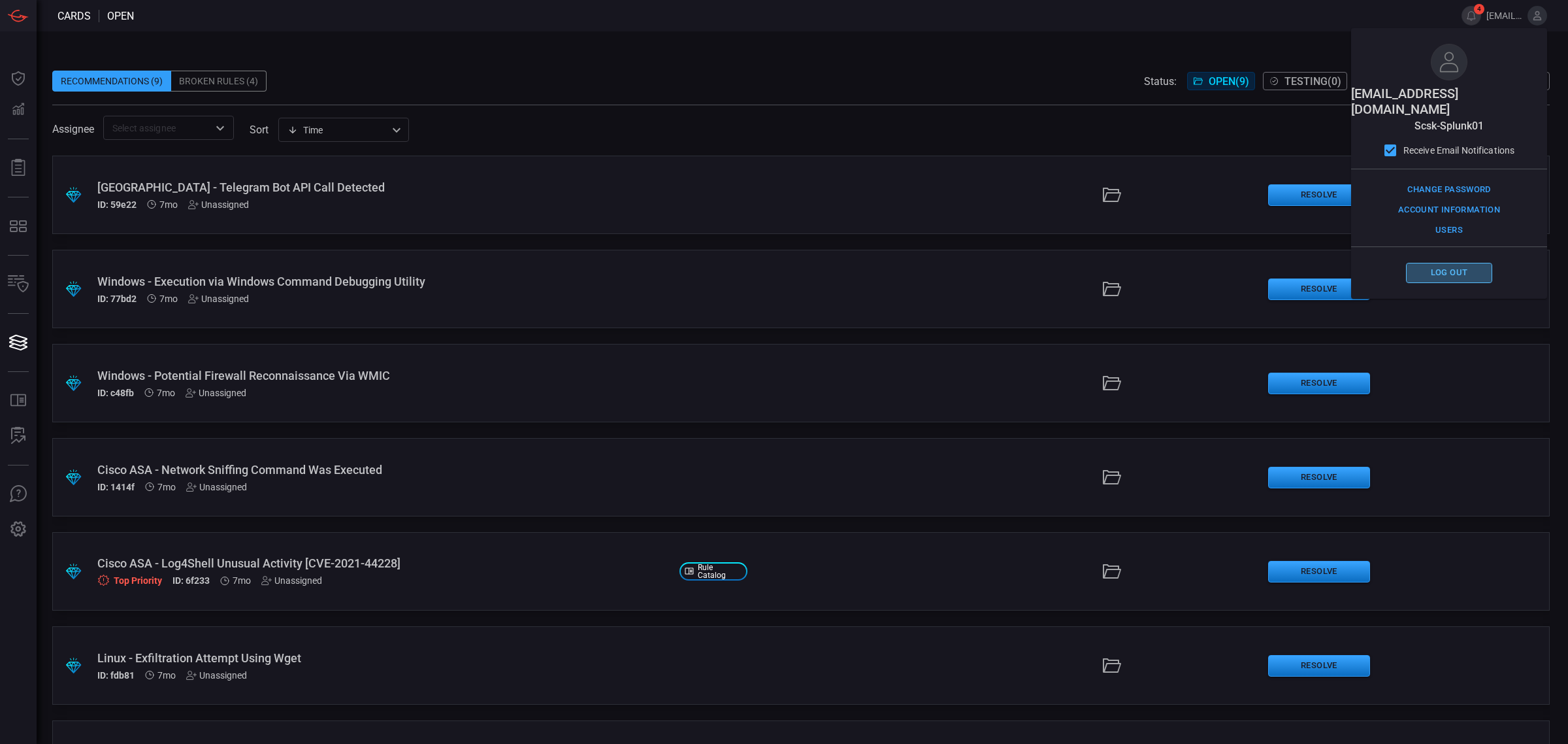
click at [1464, 263] on button "Log out" at bounding box center [1449, 273] width 86 height 20
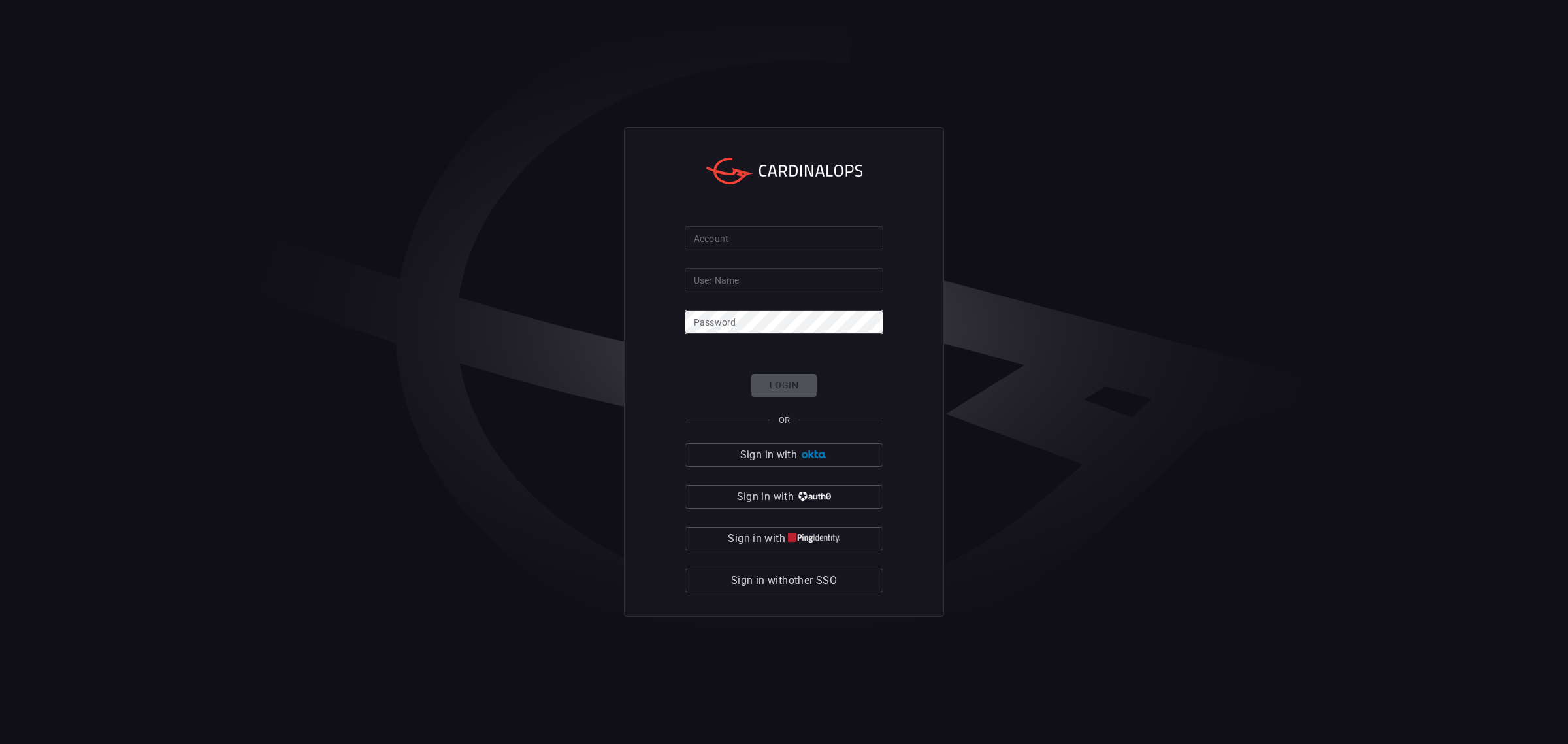
type input "[EMAIL_ADDRESS][DOMAIN_NAME]"
click at [831, 288] on input "[EMAIL_ADDRESS][DOMAIN_NAME]" at bounding box center [784, 281] width 199 height 24
click at [759, 246] on input "Account" at bounding box center [784, 239] width 199 height 24
type input "scsk-splunk01"
click button "Login" at bounding box center [784, 385] width 65 height 23
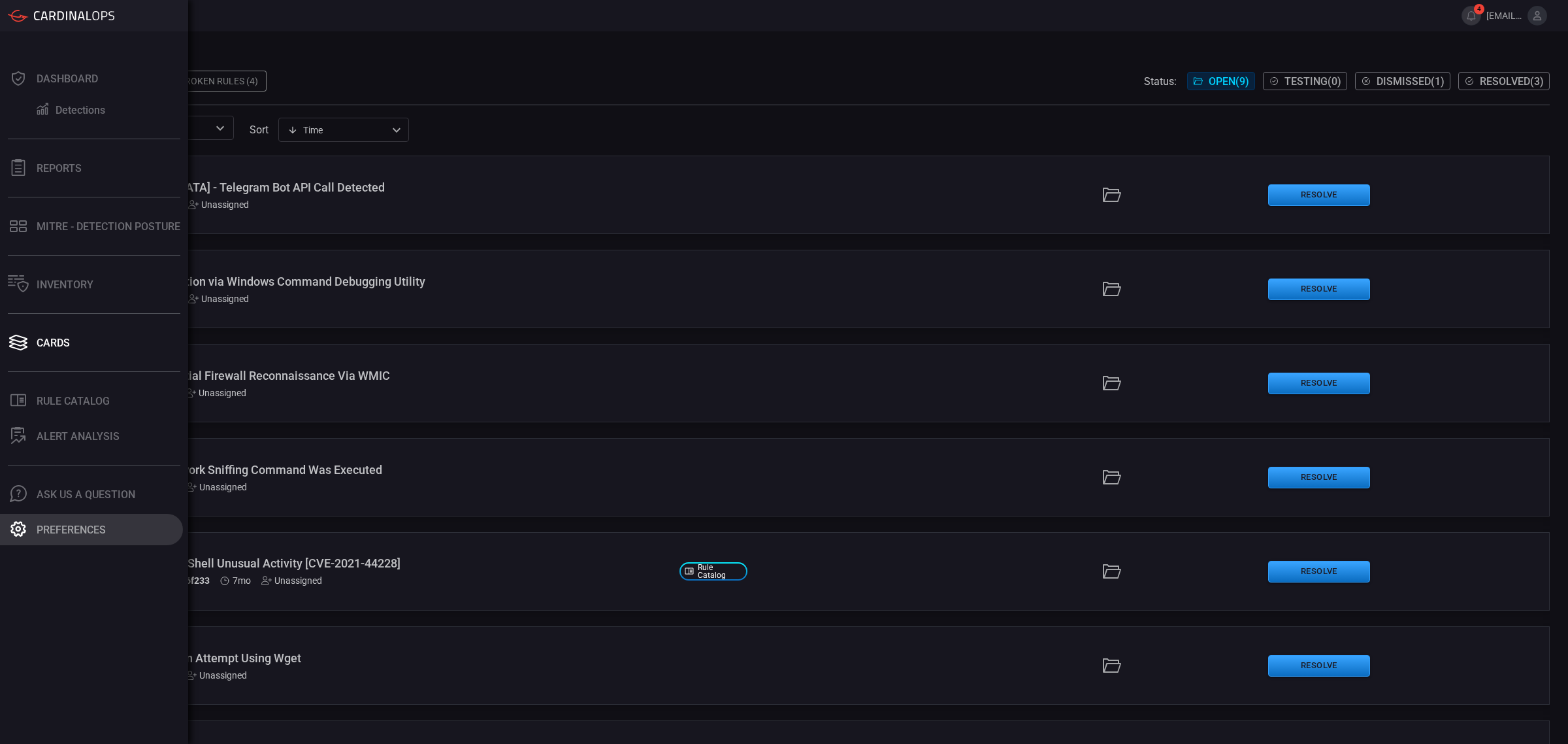
click at [23, 525] on icon at bounding box center [18, 529] width 16 height 16
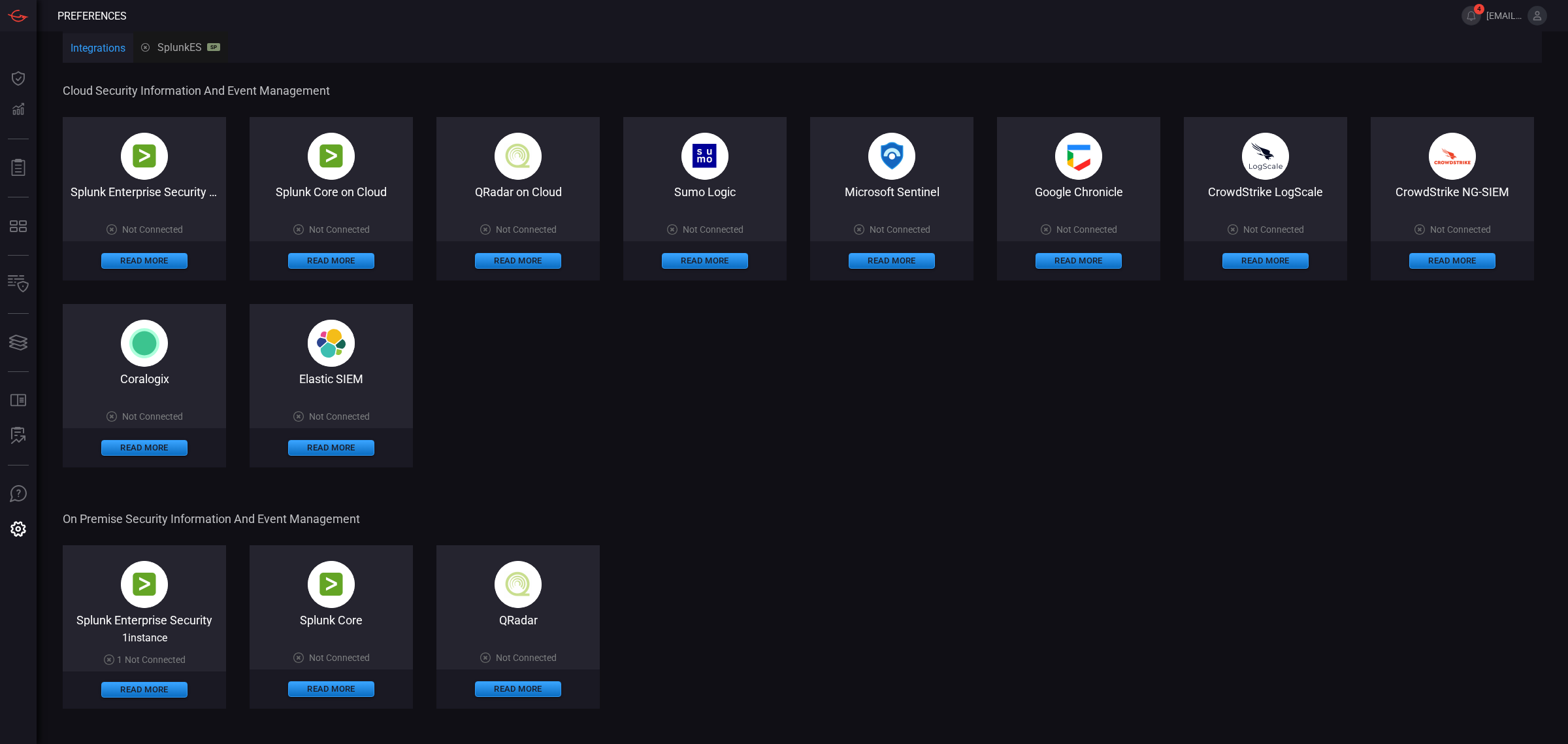
click at [1108, 191] on div "Google Chronicle" at bounding box center [1079, 192] width 164 height 14
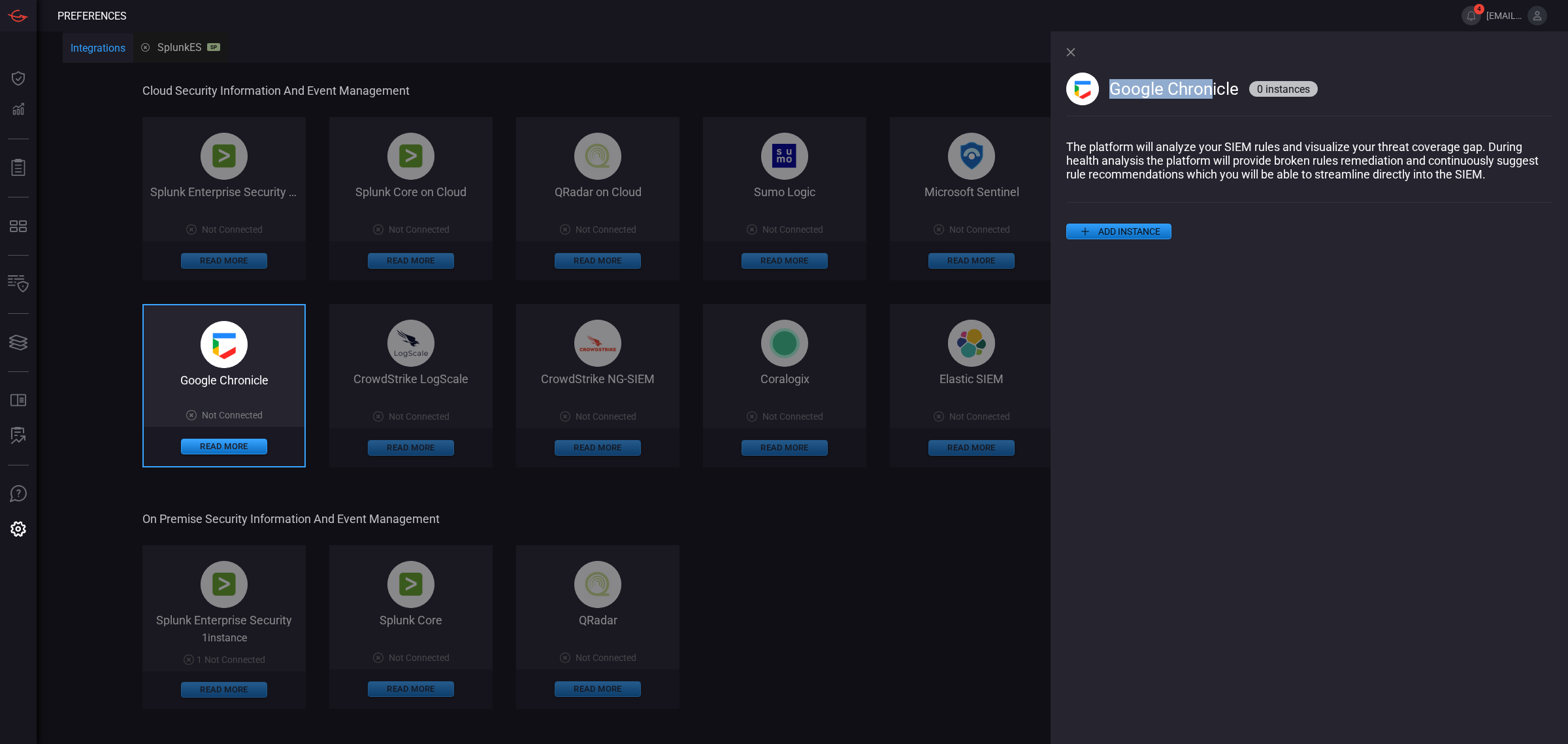
drag, startPoint x: 1114, startPoint y: 91, endPoint x: 1226, endPoint y: 99, distance: 112.3
click at [1221, 100] on div "Google Chronicle 0 instances" at bounding box center [1309, 94] width 486 height 44
click at [1233, 91] on span "Google Chronicle" at bounding box center [1174, 89] width 130 height 20
drag, startPoint x: 1239, startPoint y: 91, endPoint x: 1107, endPoint y: 98, distance: 132.2
click at [1107, 98] on div "Google Chronicle 0 instances" at bounding box center [1309, 94] width 486 height 44
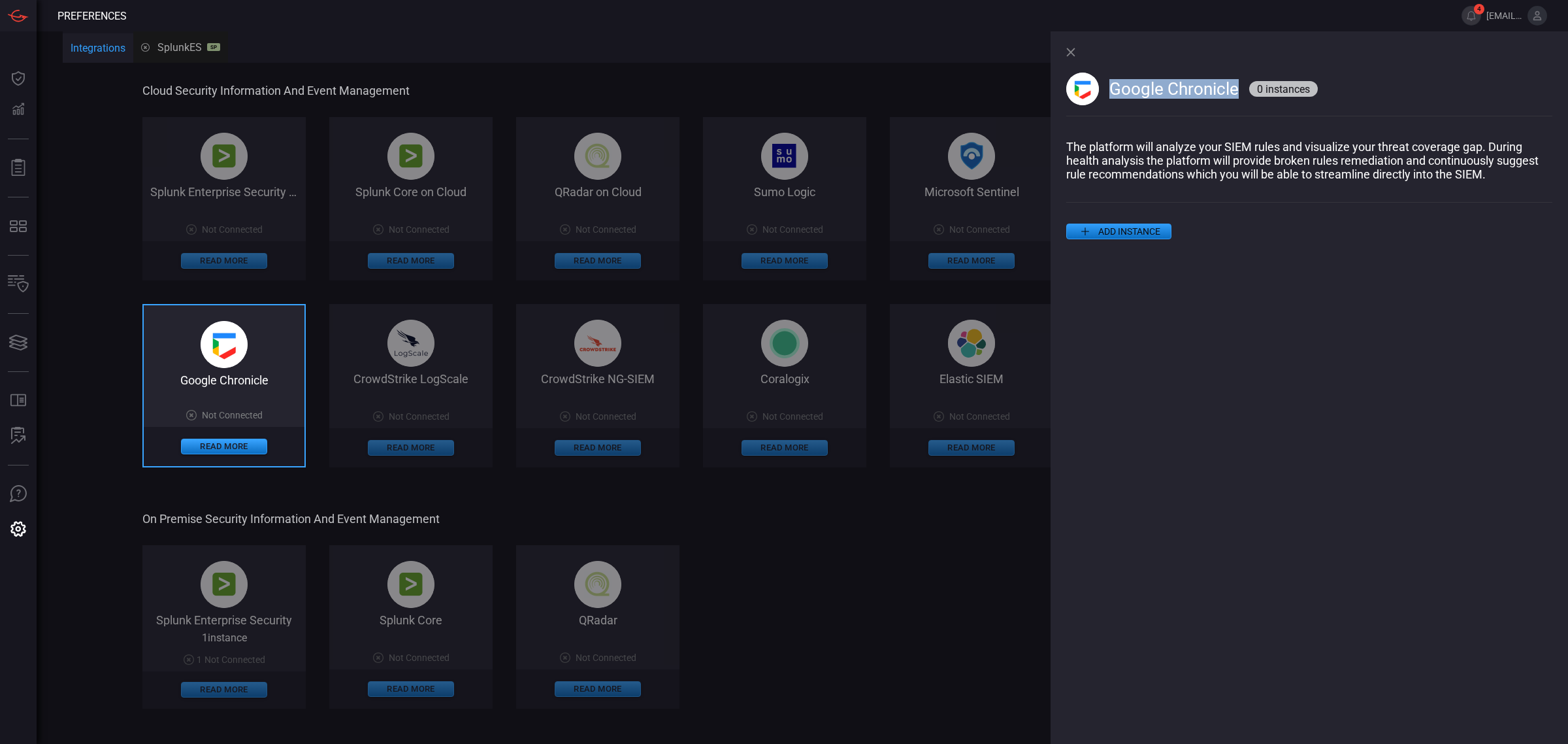
copy span "Google Chronicle"
click at [1258, 174] on p "The platform will analyze your SIEM rules and visualize your threat coverage ga…" at bounding box center [1309, 160] width 486 height 41
click at [1157, 230] on button "ADD INSTANCE" at bounding box center [1119, 232] width 105 height 16
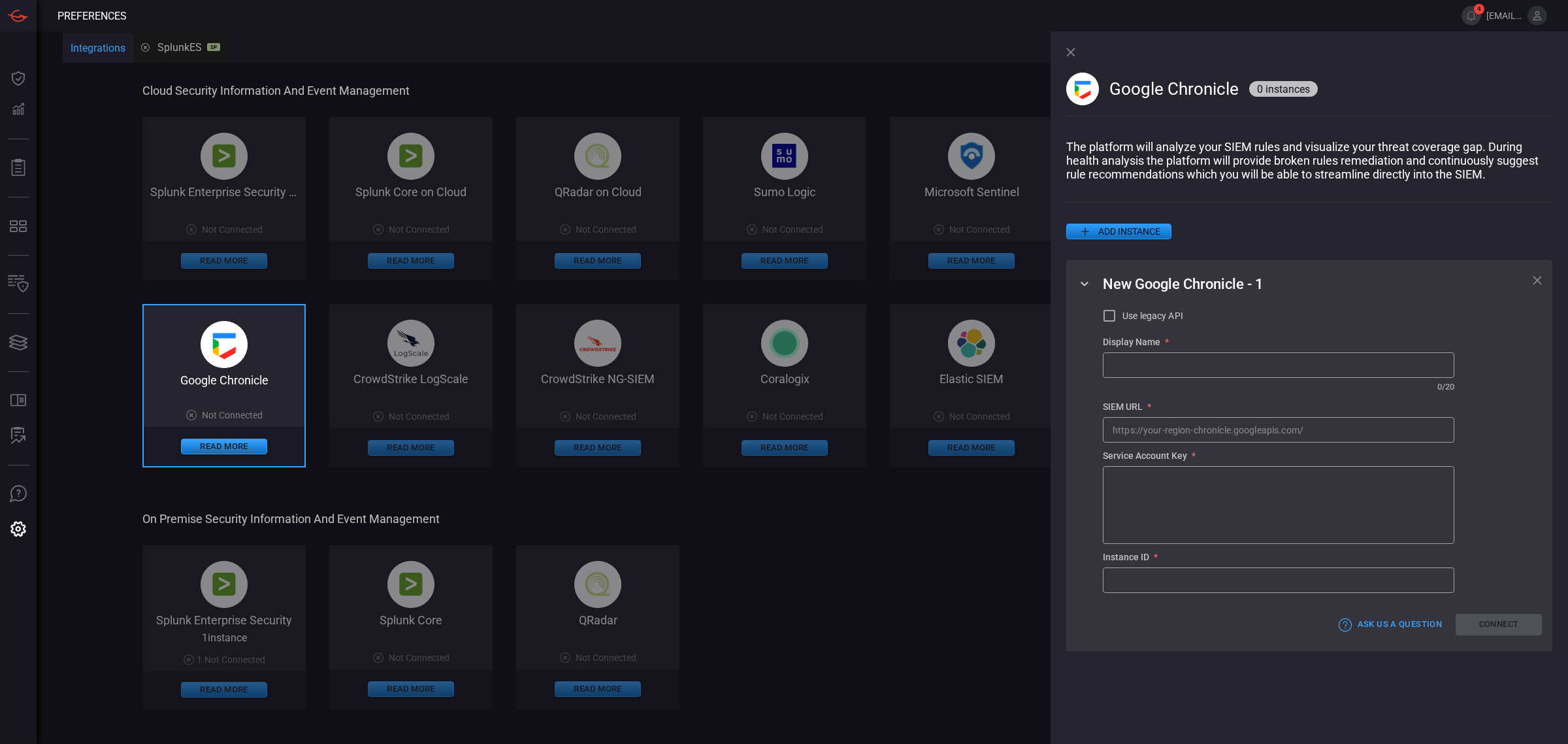
click at [1542, 285] on icon at bounding box center [1537, 281] width 10 height 10
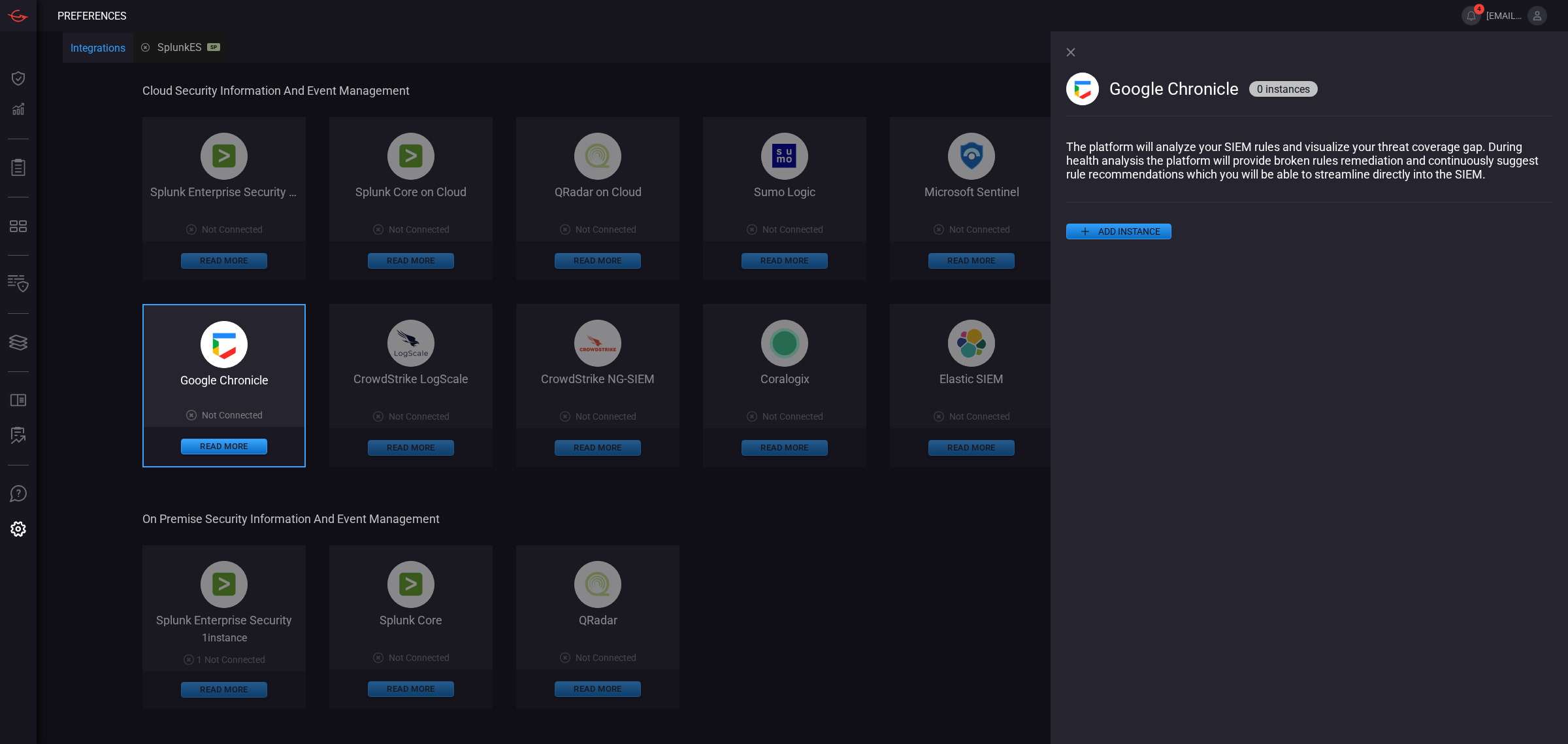
click at [1157, 233] on button "ADD INSTANCE" at bounding box center [1119, 232] width 105 height 16
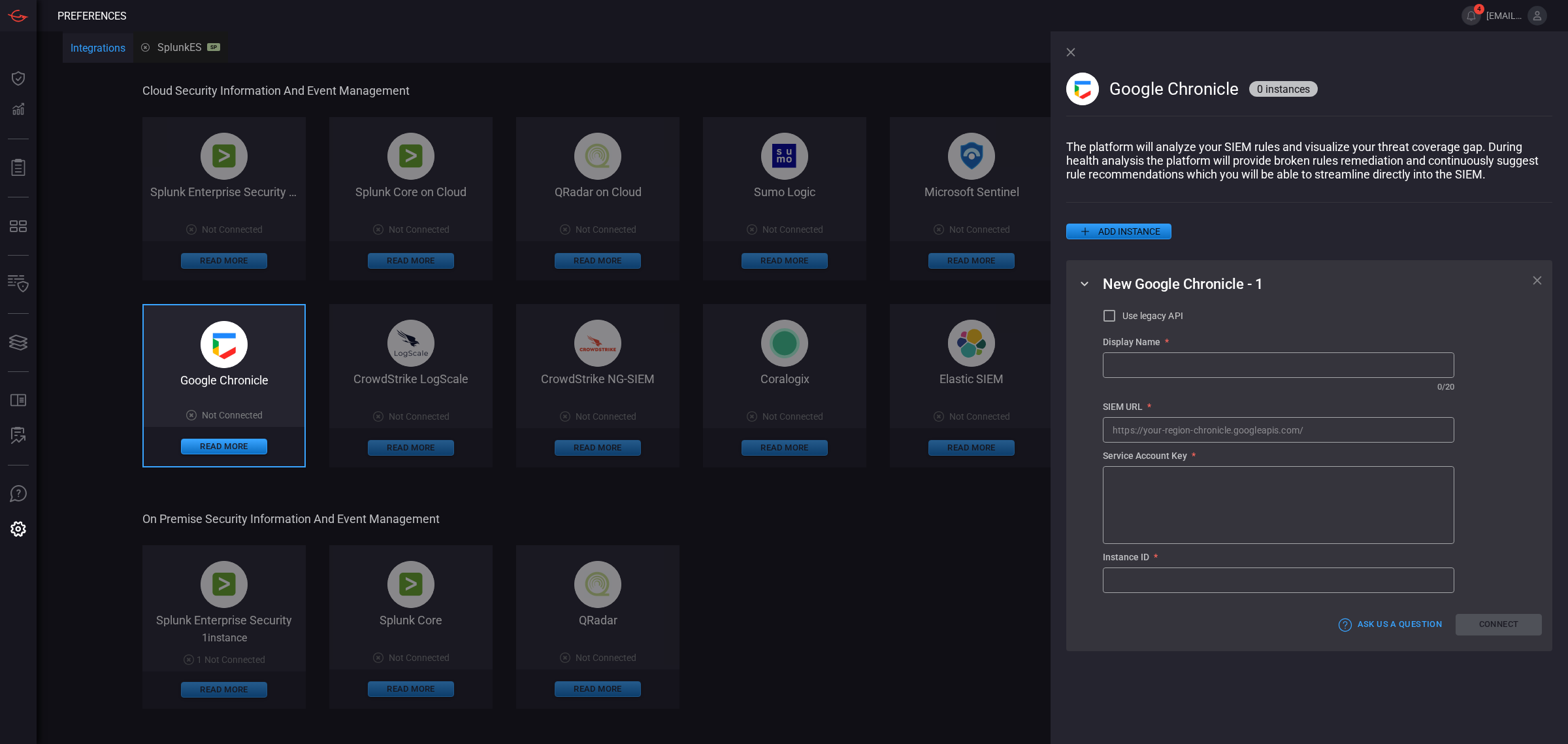
click at [1538, 281] on icon at bounding box center [1537, 281] width 10 height 10
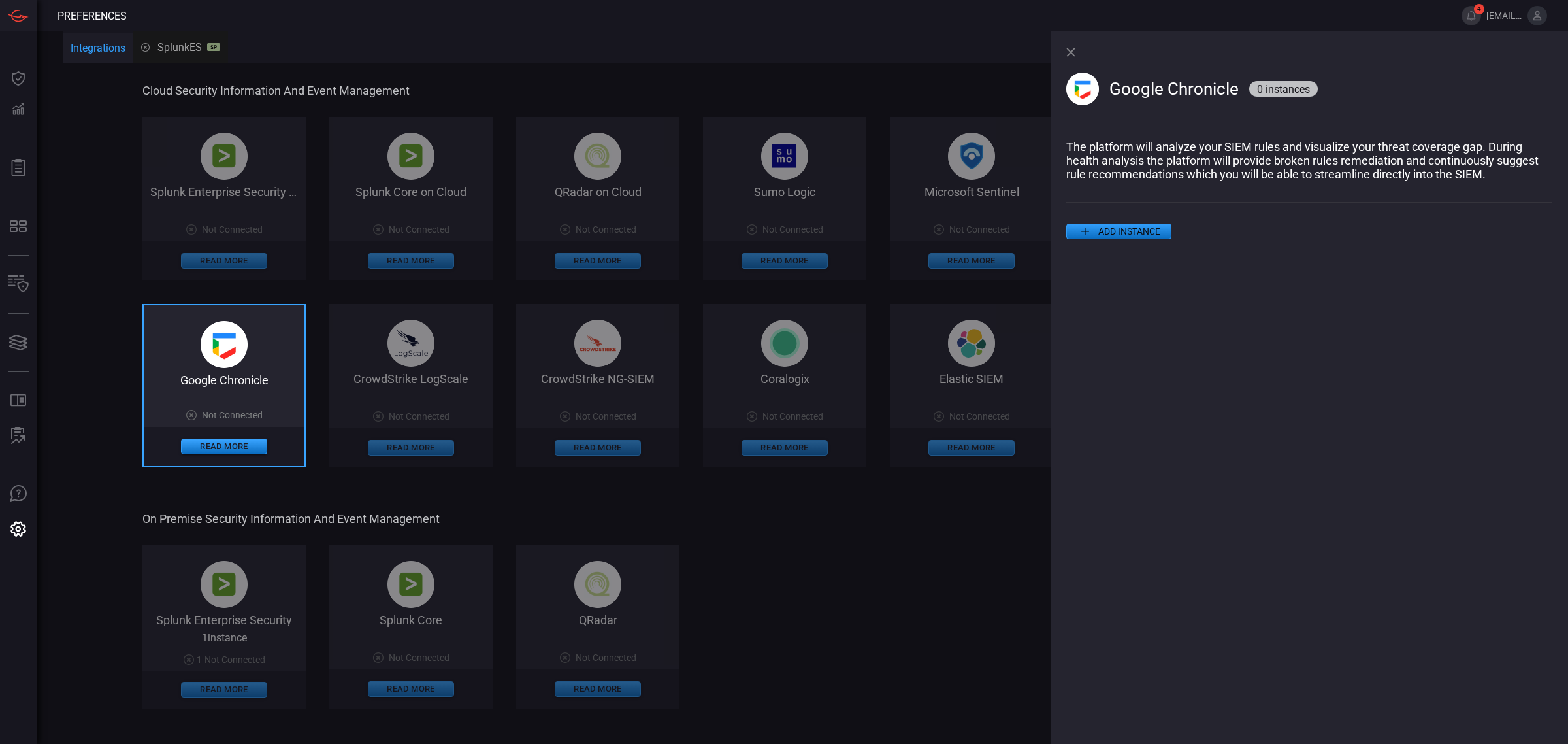
click at [1416, 266] on div "Google Chronicle 0 instances The platform will analyze your SIEM rules and visu…" at bounding box center [1309, 388] width 517 height 713
click at [1077, 41] on div "Google Chronicle 0 instances" at bounding box center [1309, 85] width 486 height 109
click at [1074, 47] on div "Google Chronicle 0 instances" at bounding box center [1309, 85] width 486 height 109
click at [1068, 54] on icon at bounding box center [1071, 52] width 10 height 10
